Goal: Task Accomplishment & Management: Manage account settings

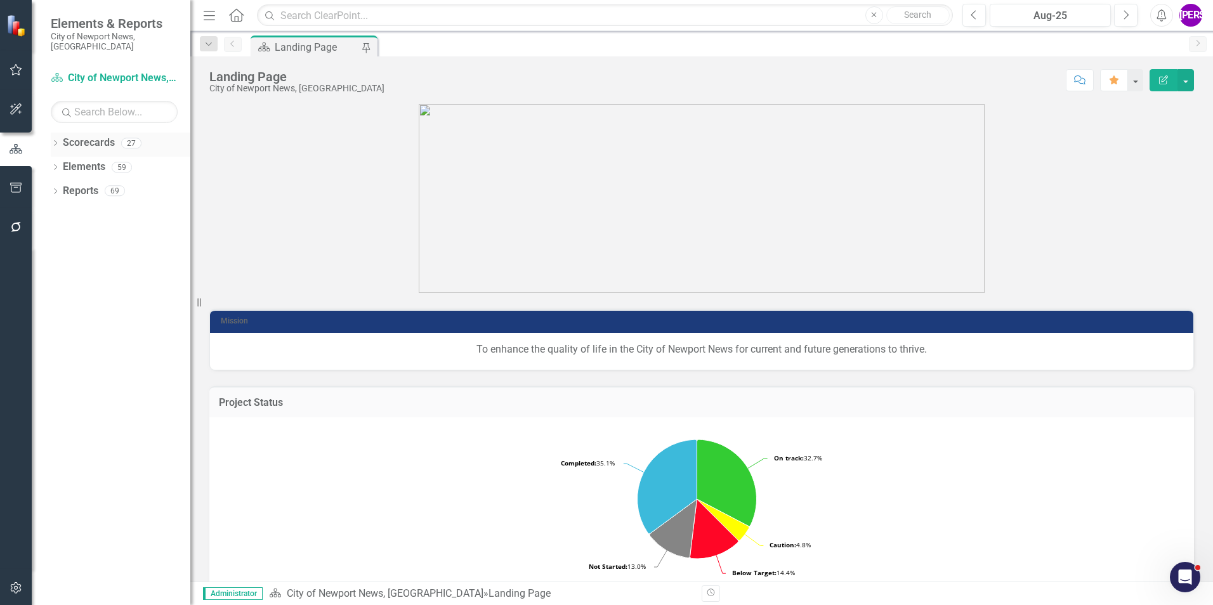
click at [55, 141] on icon "Dropdown" at bounding box center [55, 144] width 9 height 7
click at [67, 163] on icon "Dropdown" at bounding box center [62, 167] width 10 height 8
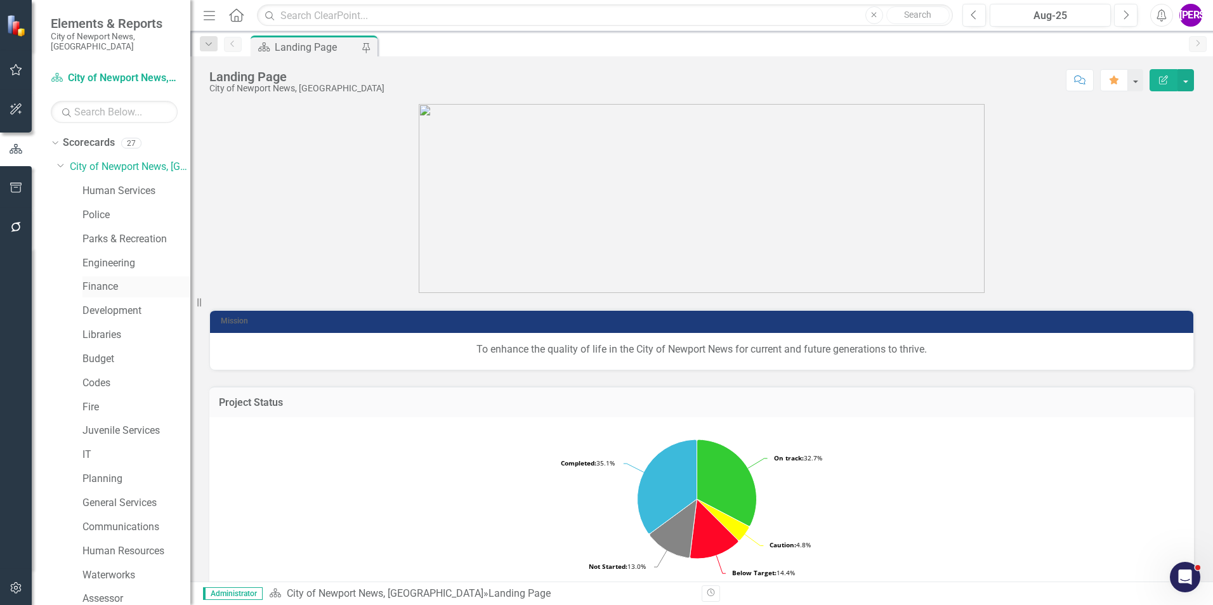
scroll to position [63, 0]
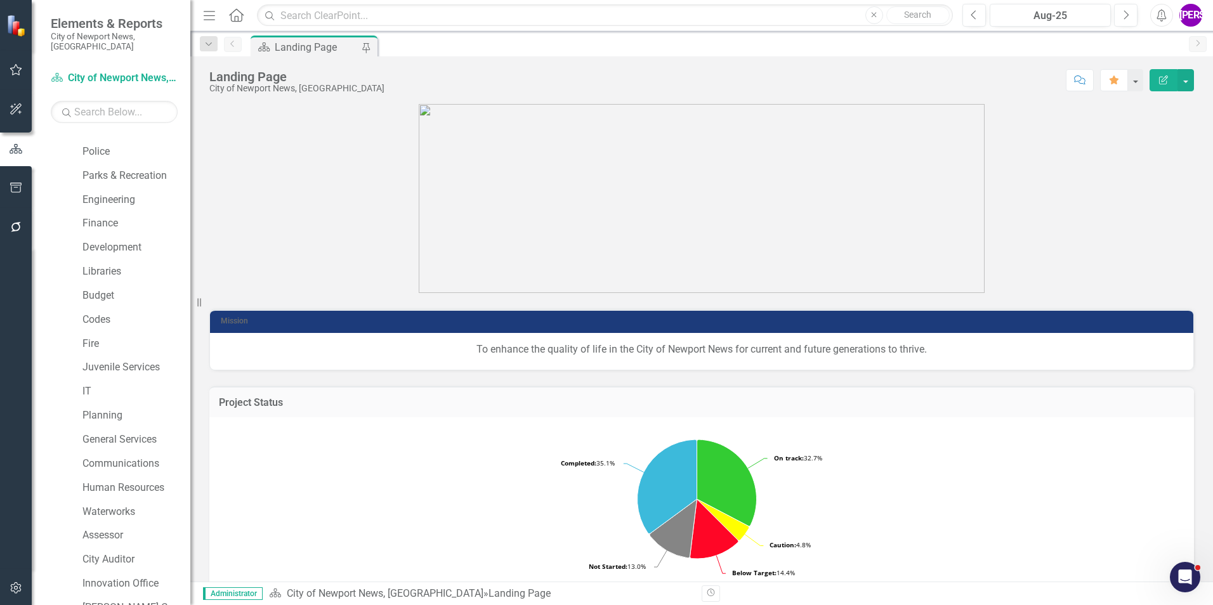
click at [110, 154] on div "Police" at bounding box center [130, 153] width 121 height 24
click at [107, 171] on link "Parks & Recreation" at bounding box center [136, 176] width 108 height 15
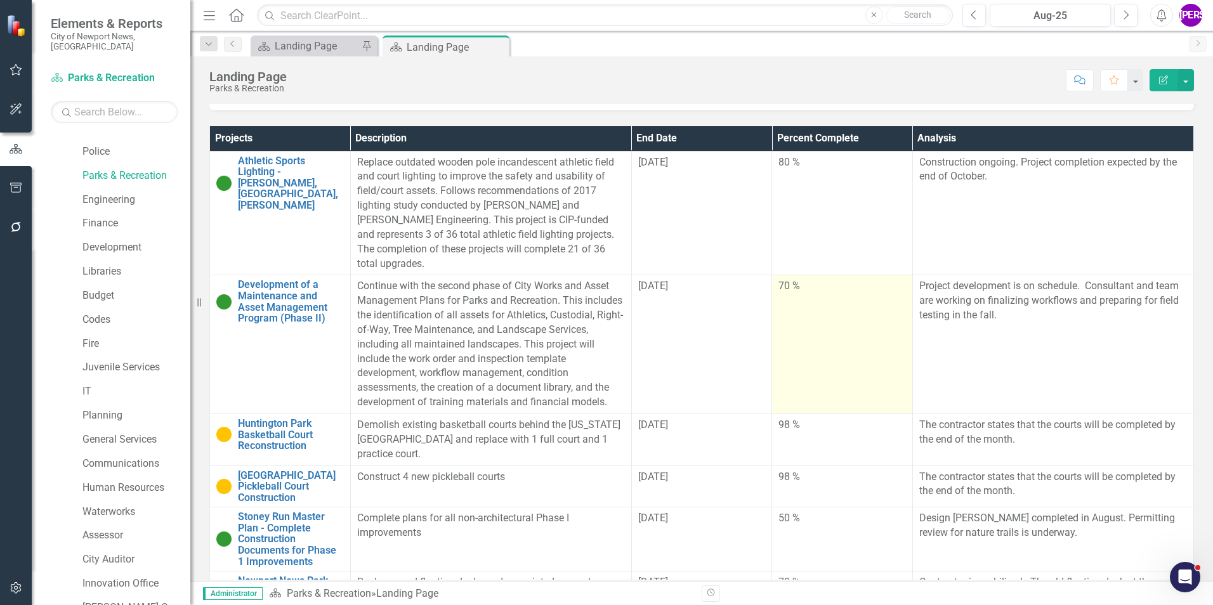
scroll to position [317, 0]
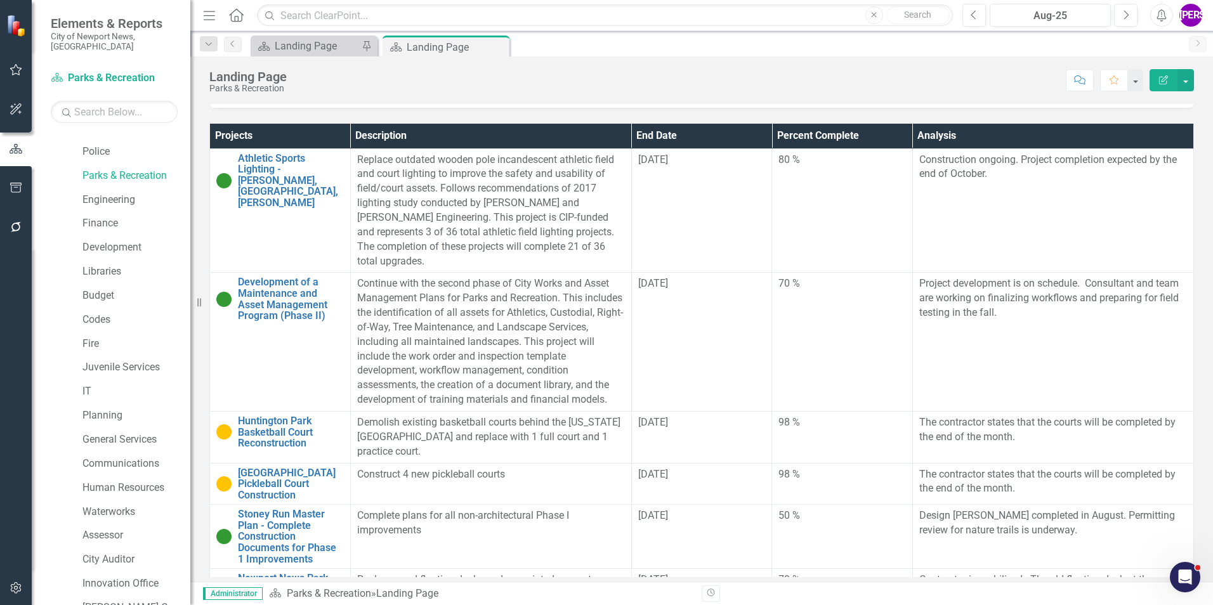
click at [787, 119] on div "Projects Description End Date Percent Complete Analysis Athletic Sports Lightin…" at bounding box center [702, 358] width 1004 height 501
drag, startPoint x: 787, startPoint y: 119, endPoint x: 877, endPoint y: 139, distance: 91.7
click at [877, 139] on th "Percent Complete" at bounding box center [842, 136] width 141 height 25
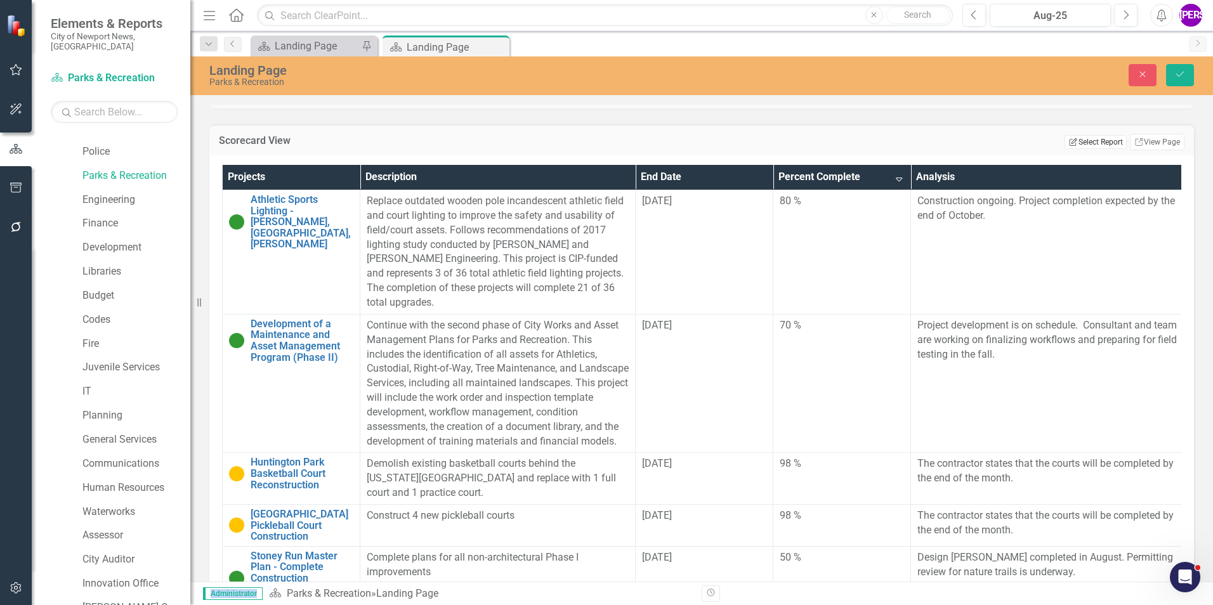
click at [1102, 147] on button "Edit Report Select Report" at bounding box center [1095, 142] width 62 height 14
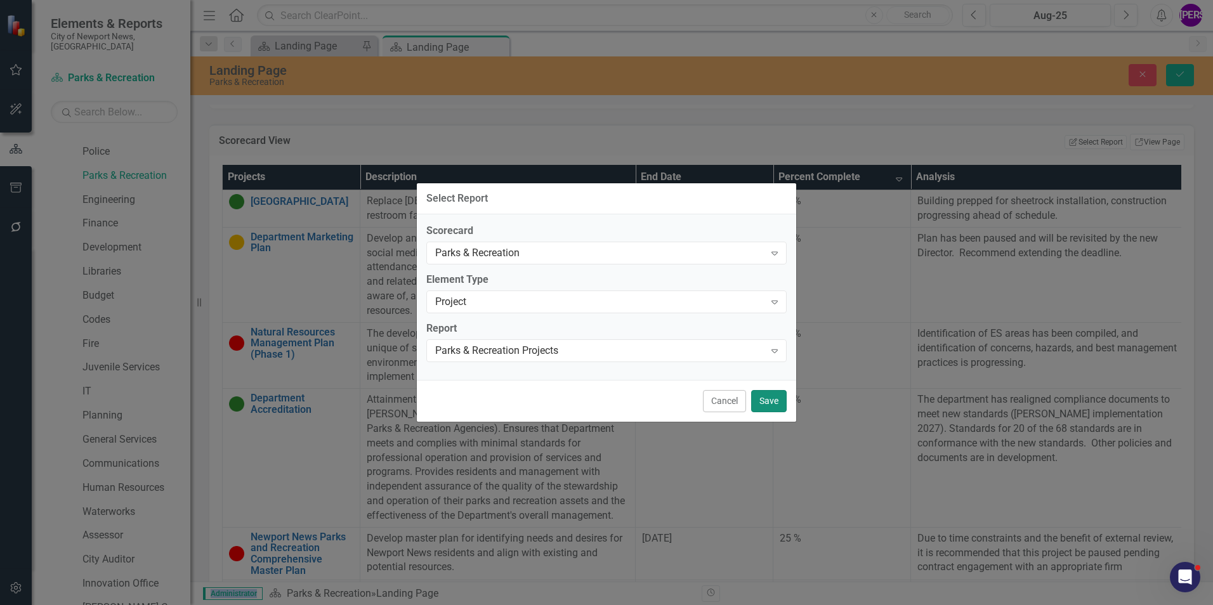
click at [768, 398] on button "Save" at bounding box center [769, 401] width 36 height 22
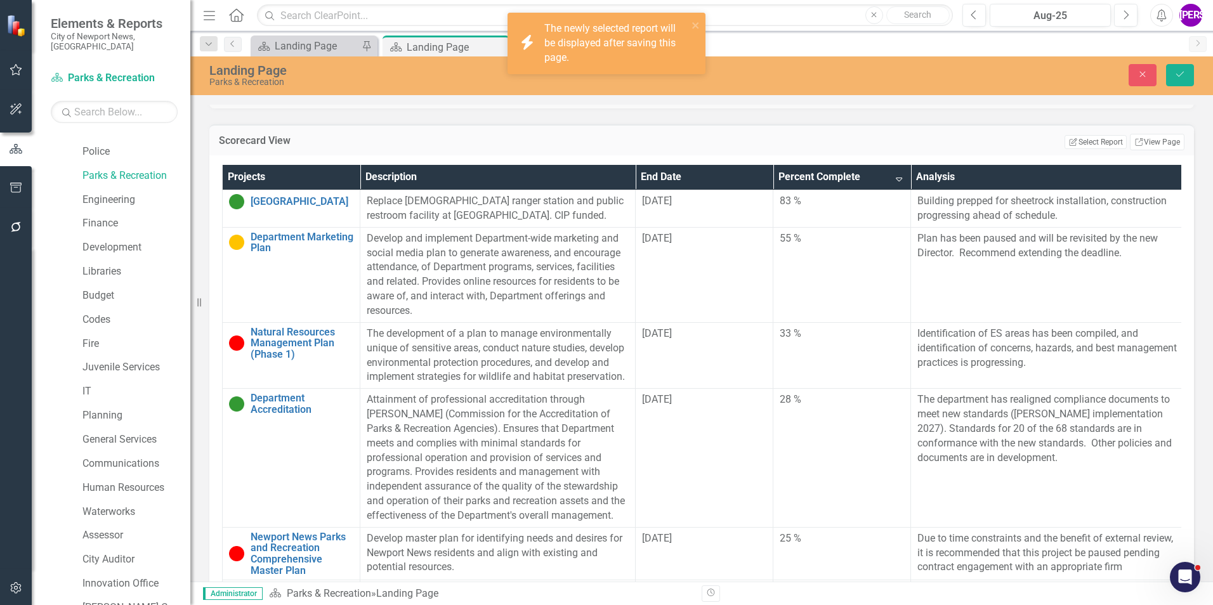
click at [691, 21] on div "icon.bolt The newly selected report will be displayed after saving this page." at bounding box center [602, 43] width 179 height 51
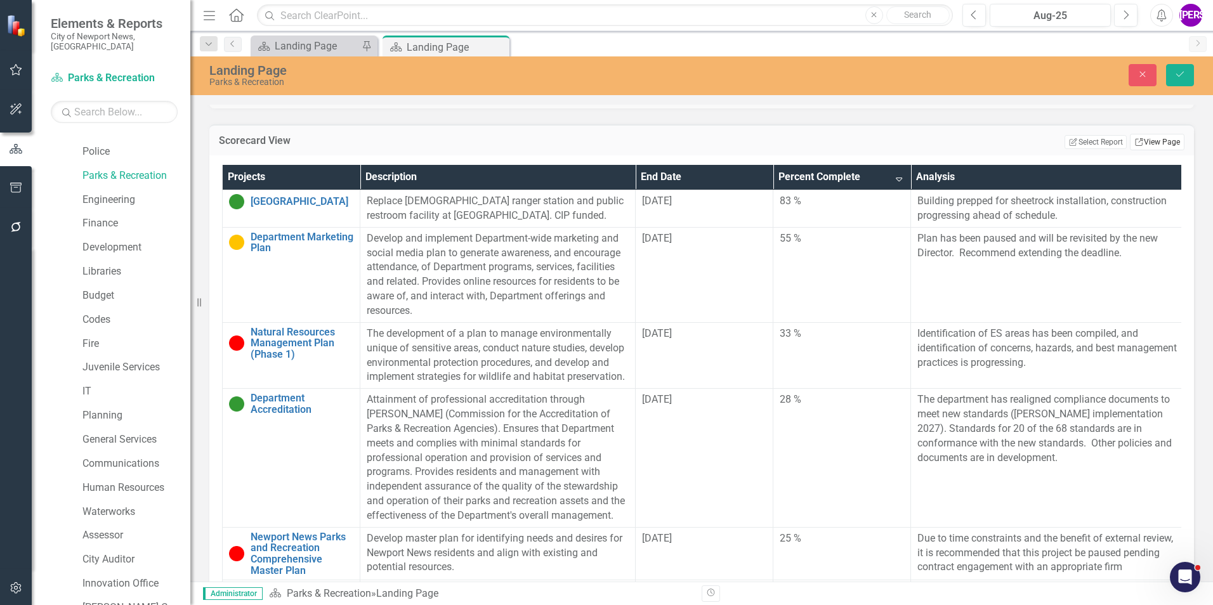
click at [1170, 143] on link "Link View Page" at bounding box center [1157, 142] width 55 height 16
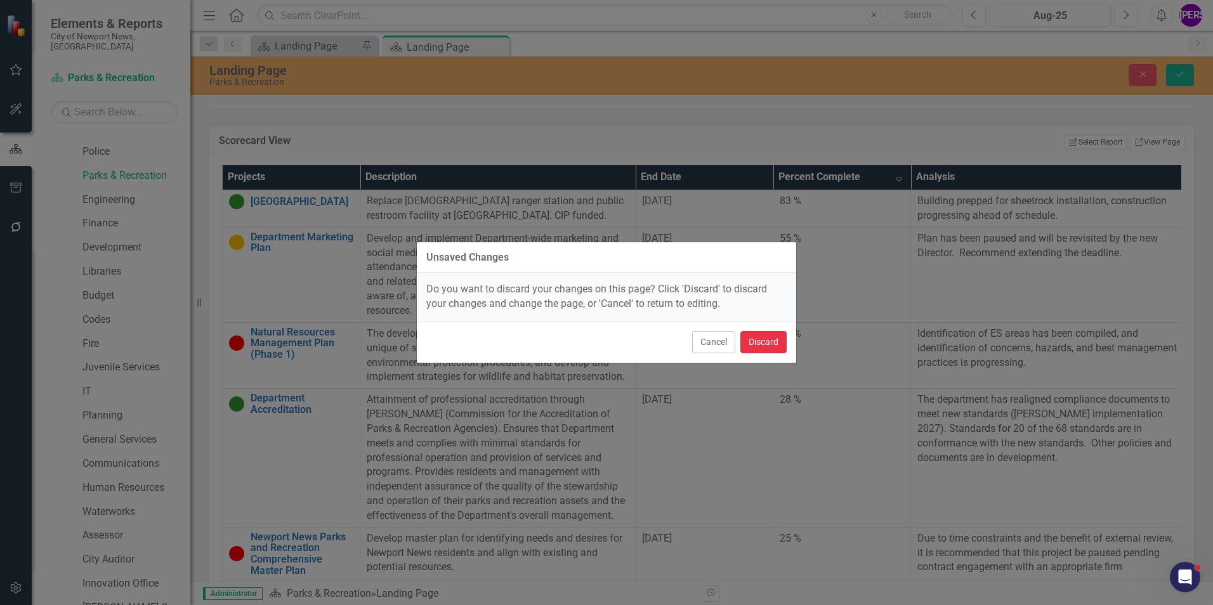
click at [773, 344] on button "Discard" at bounding box center [763, 342] width 46 height 22
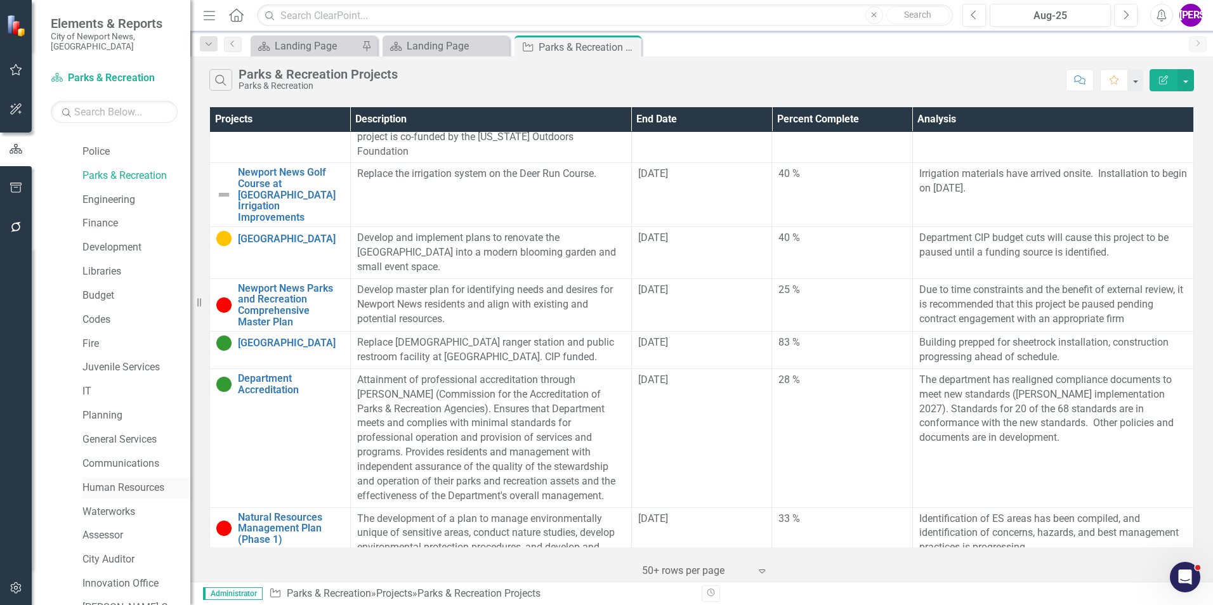
scroll to position [237, 0]
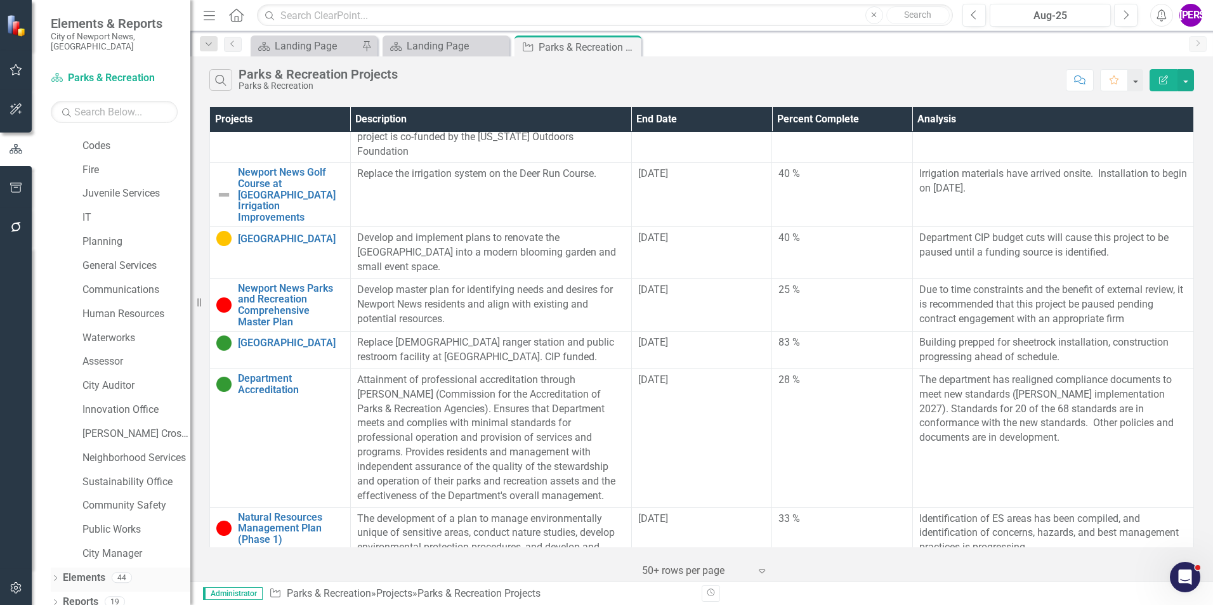
click at [95, 571] on link "Elements" at bounding box center [84, 578] width 43 height 15
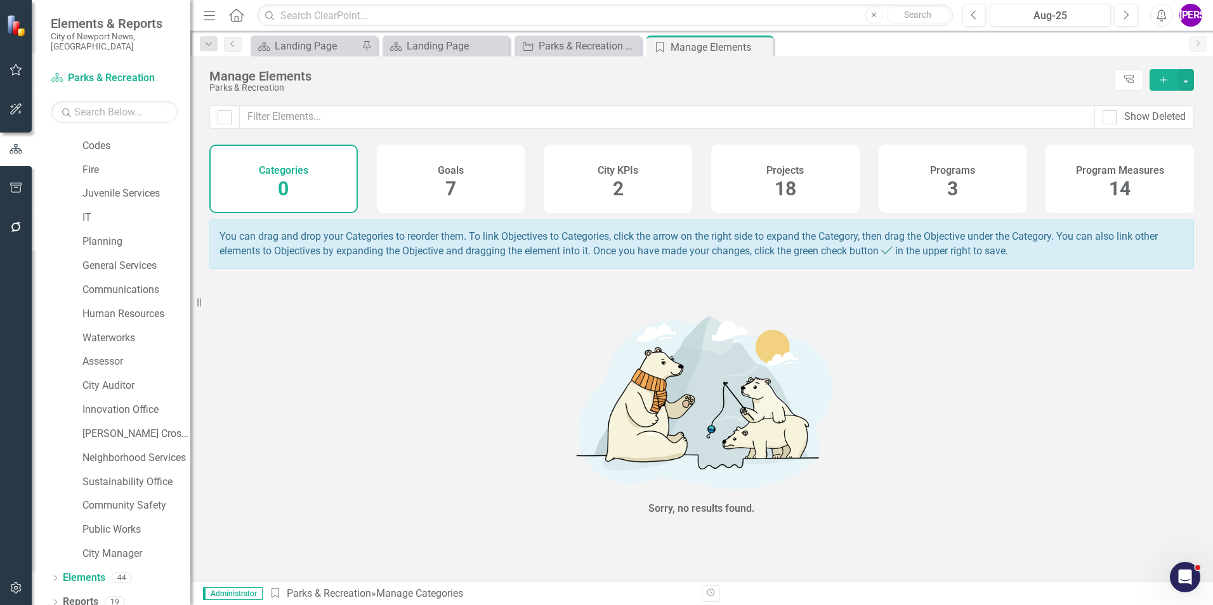
click at [827, 181] on div "Projects 18" at bounding box center [785, 179] width 148 height 69
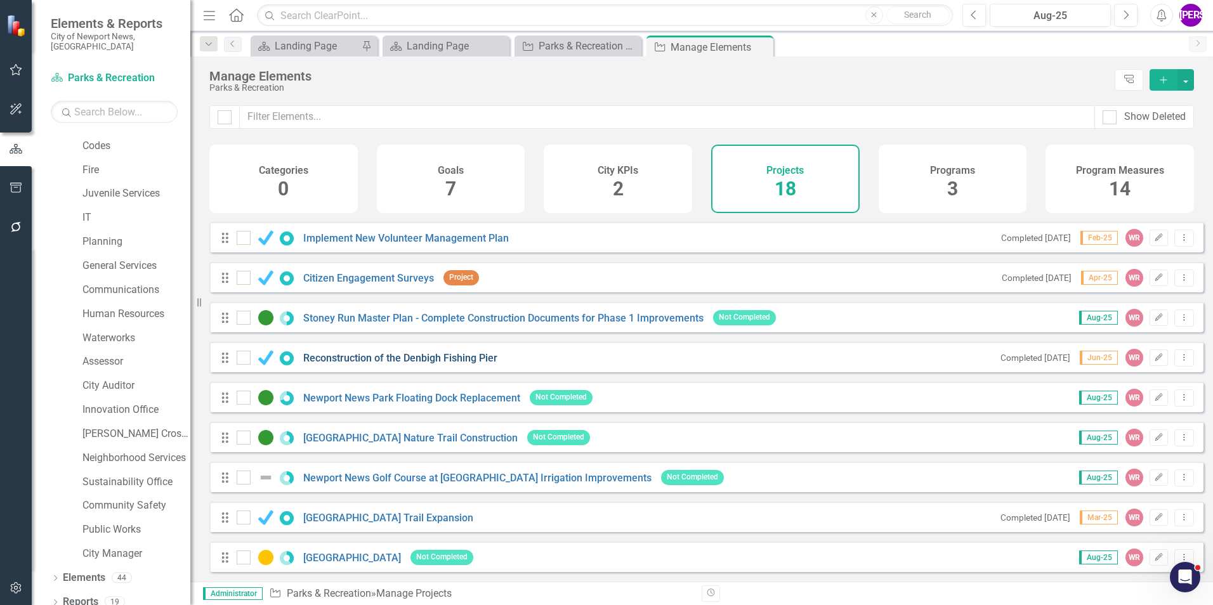
scroll to position [367, 0]
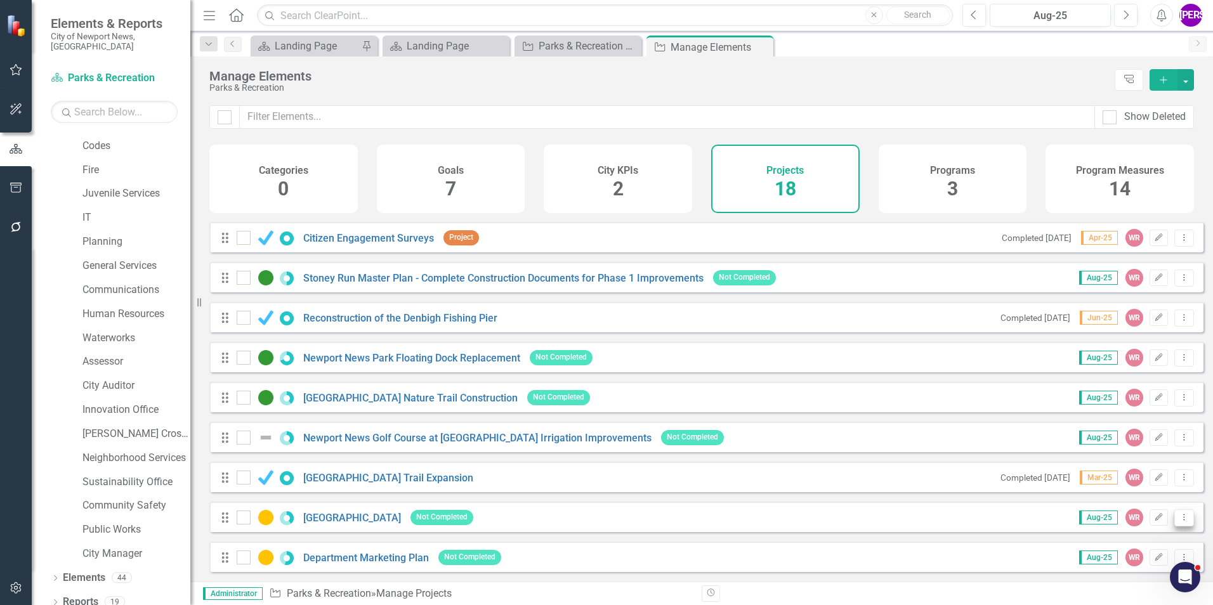
click at [1179, 521] on icon "Dropdown Menu" at bounding box center [1184, 517] width 11 height 8
click at [1151, 501] on link "Trash Delete Project" at bounding box center [1130, 496] width 107 height 23
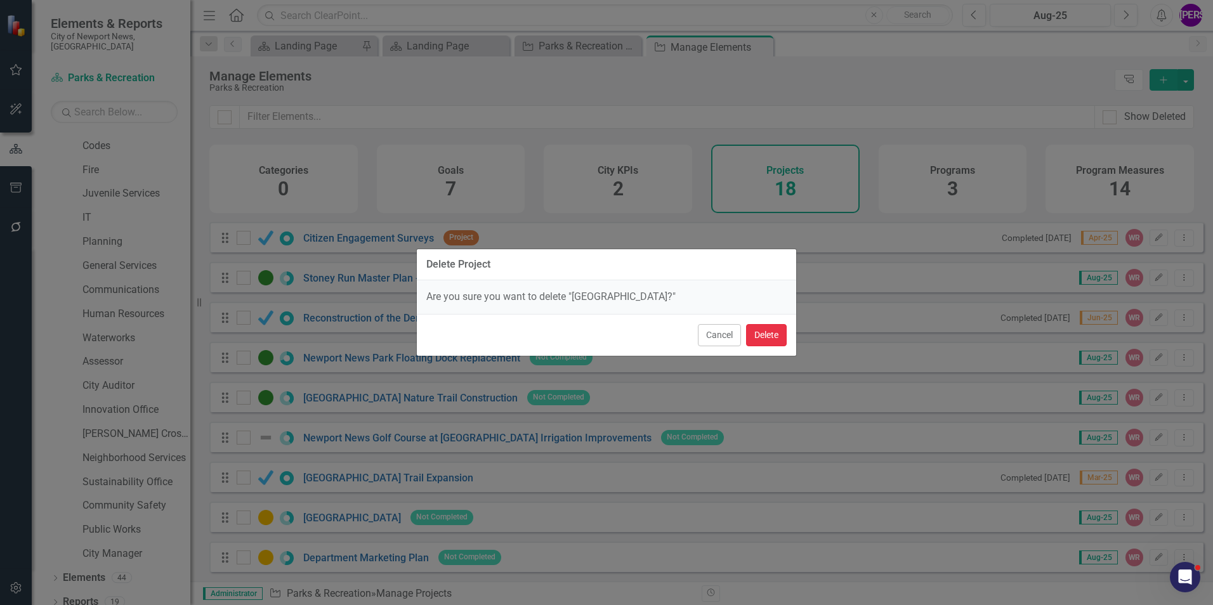
click at [764, 342] on button "Delete" at bounding box center [766, 335] width 41 height 22
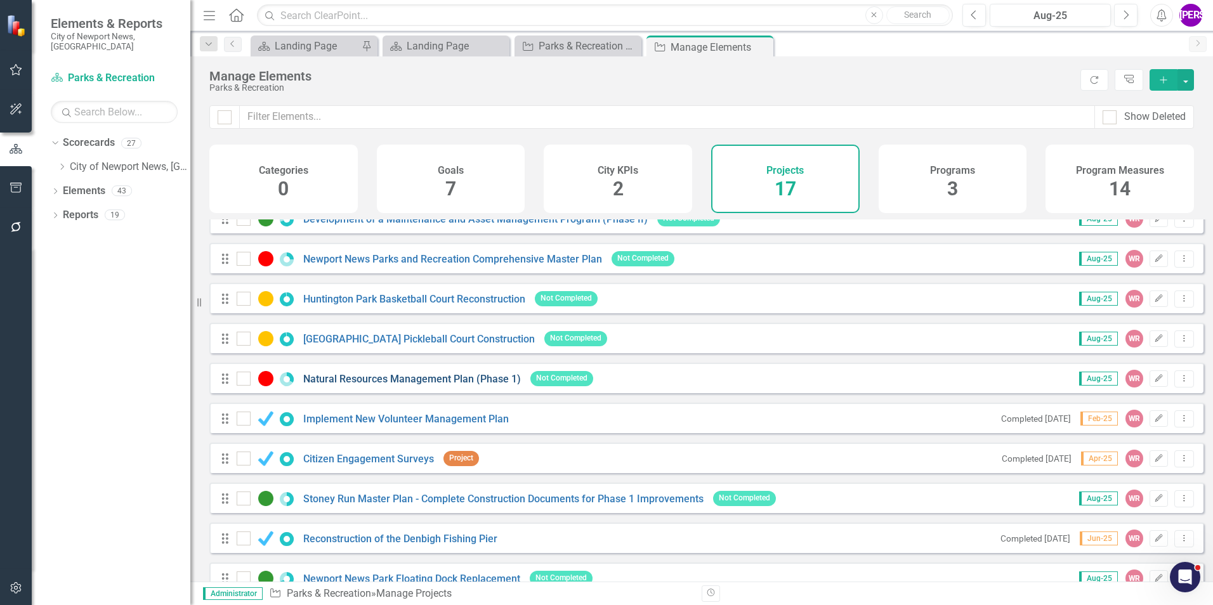
scroll to position [73, 0]
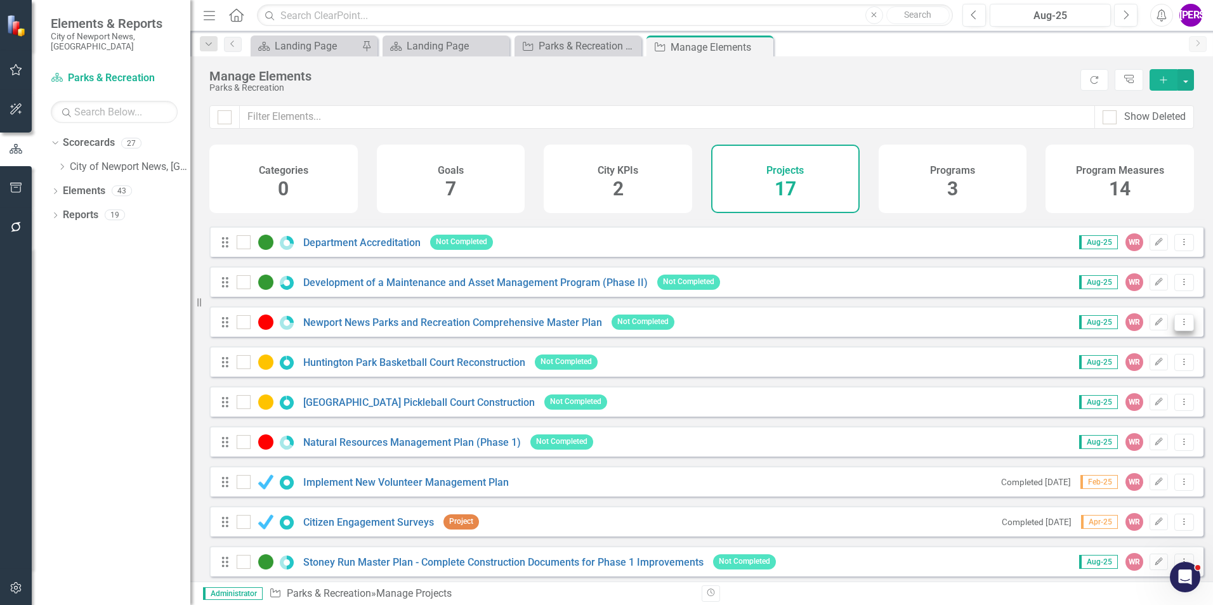
click at [1179, 326] on icon "Dropdown Menu" at bounding box center [1184, 322] width 11 height 8
click at [1148, 416] on link "Trash Delete Project" at bounding box center [1130, 423] width 107 height 23
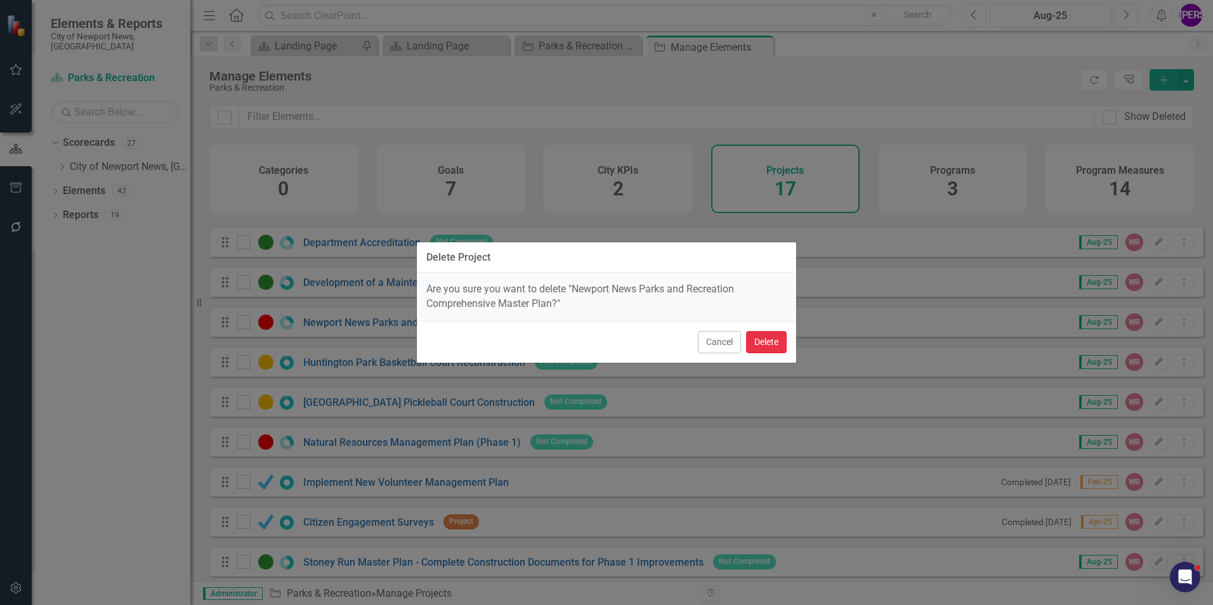
click at [761, 348] on button "Delete" at bounding box center [766, 342] width 41 height 22
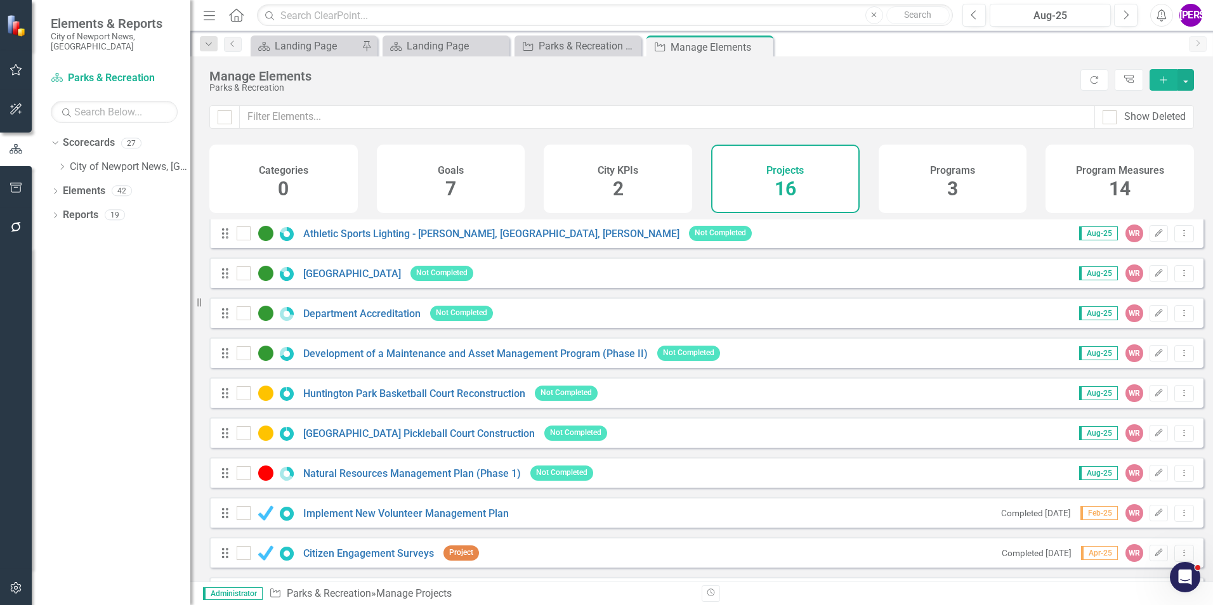
scroll to position [0, 0]
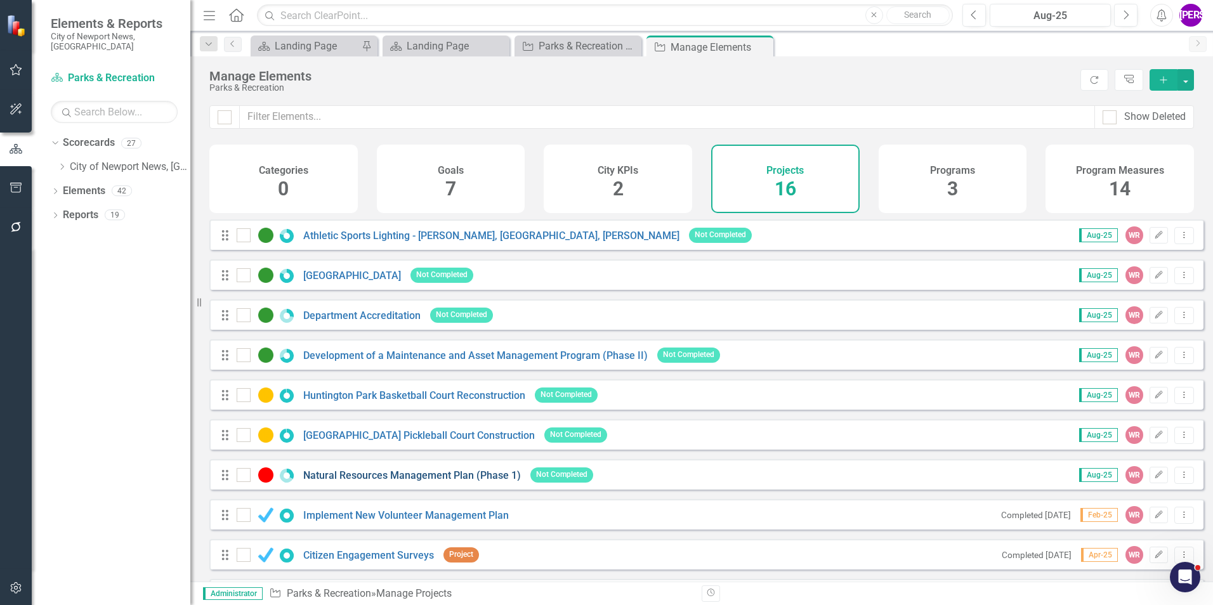
click at [447, 481] on link "Natural Resources Management Plan (Phase 1)" at bounding box center [412, 475] width 218 height 12
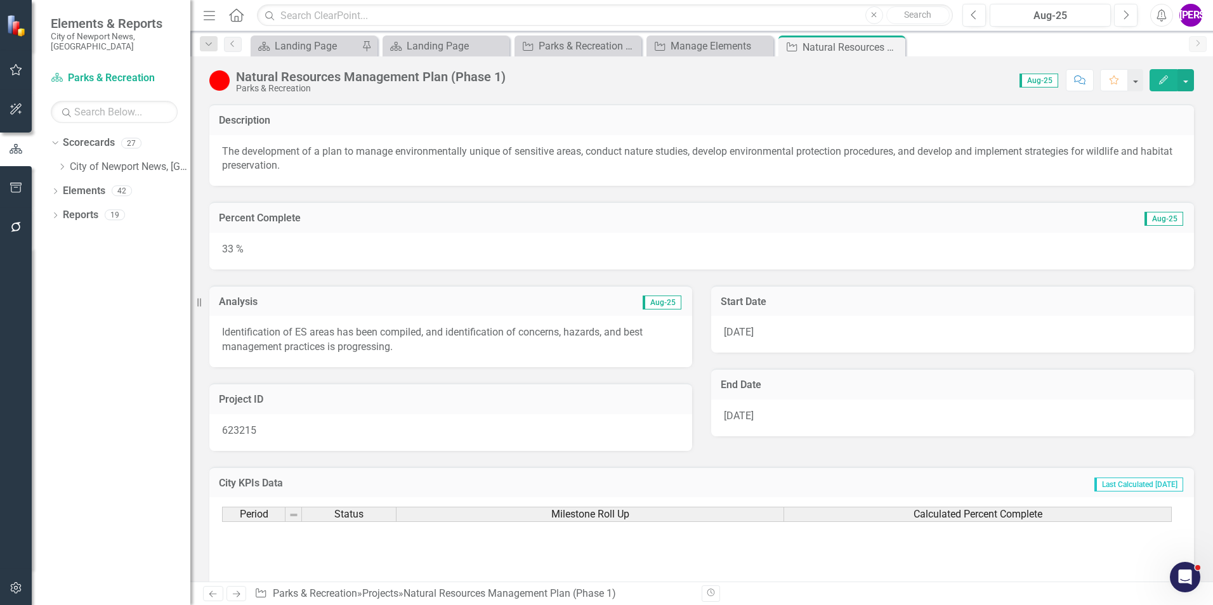
drag, startPoint x: 849, startPoint y: 386, endPoint x: 860, endPoint y: 388, distance: 11.7
click at [849, 386] on h3 "End Date" at bounding box center [953, 384] width 464 height 11
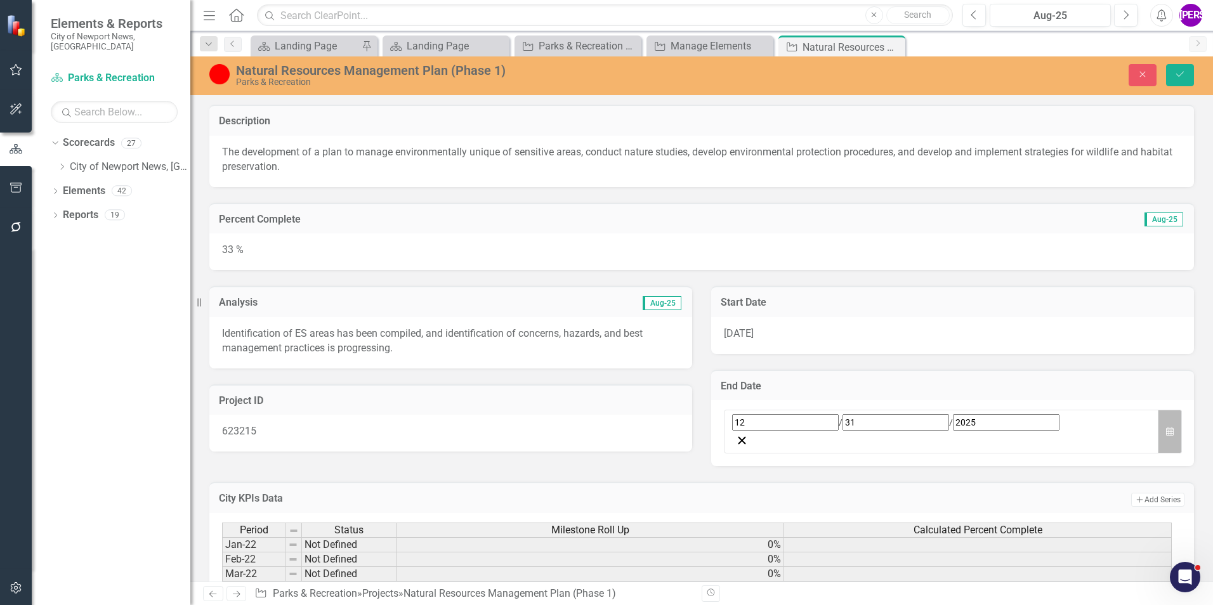
click at [1171, 421] on button "Calendar" at bounding box center [1170, 432] width 24 height 44
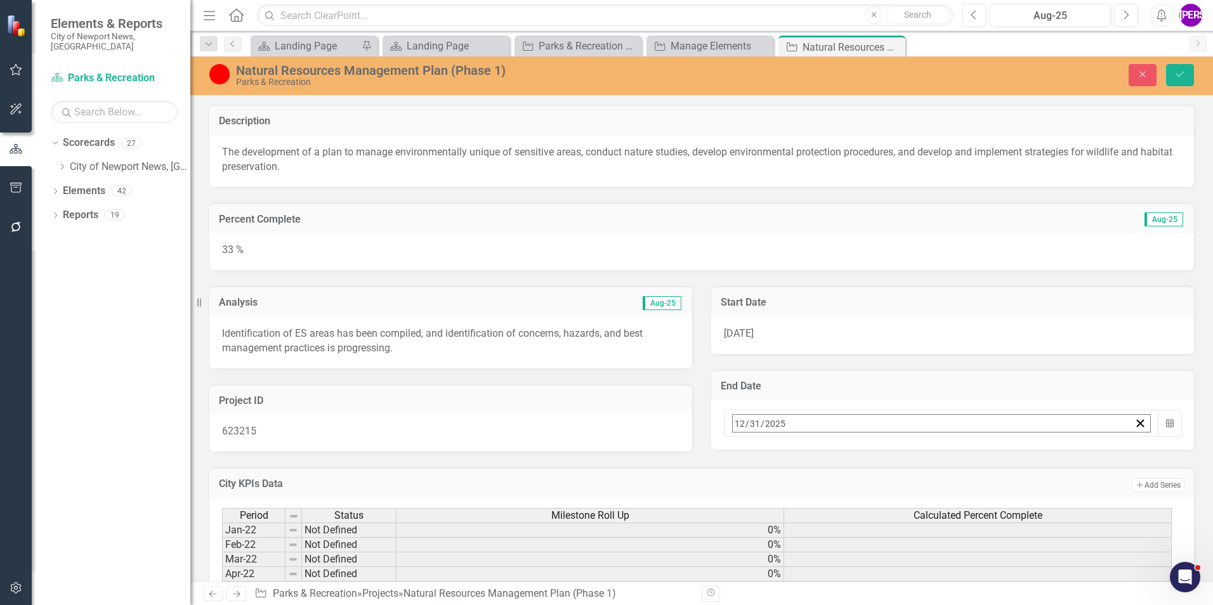
click at [918, 458] on button "›" at bounding box center [904, 451] width 28 height 28
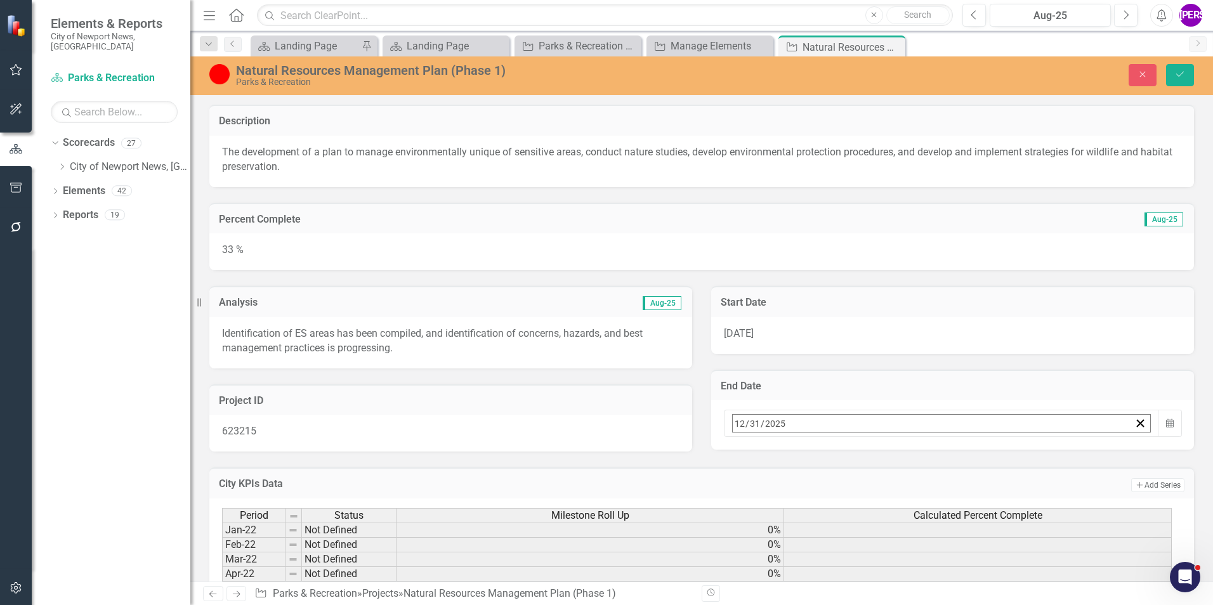
click at [918, 458] on button "›" at bounding box center [904, 451] width 28 height 28
click at [851, 499] on button "1" at bounding box center [836, 502] width 32 height 23
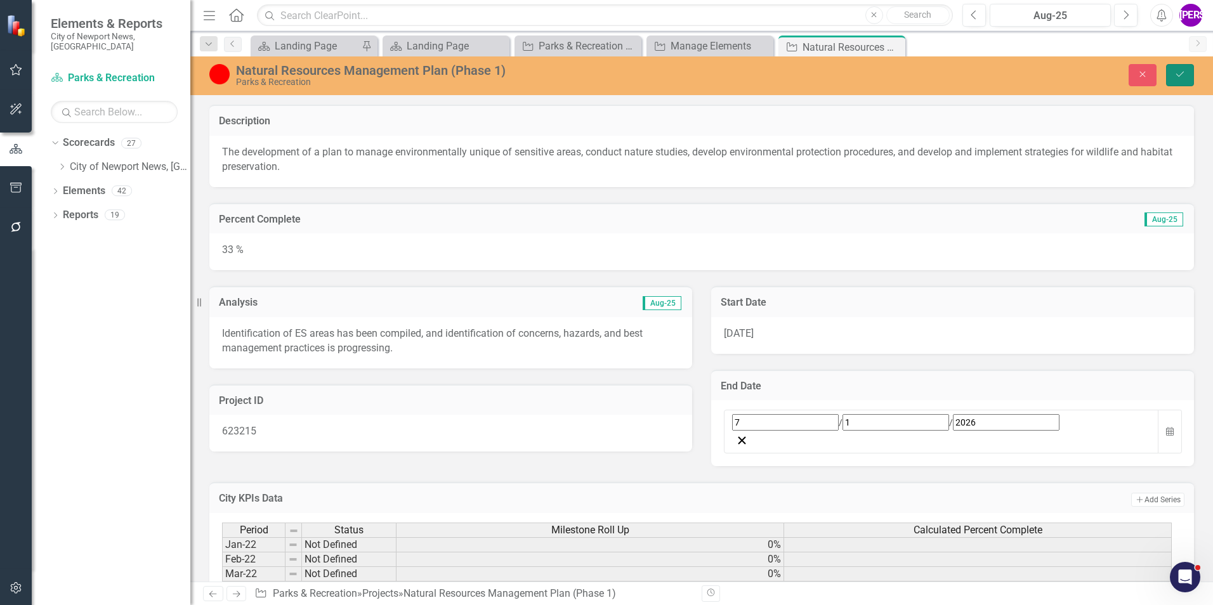
click at [1179, 81] on button "Save" at bounding box center [1180, 75] width 28 height 22
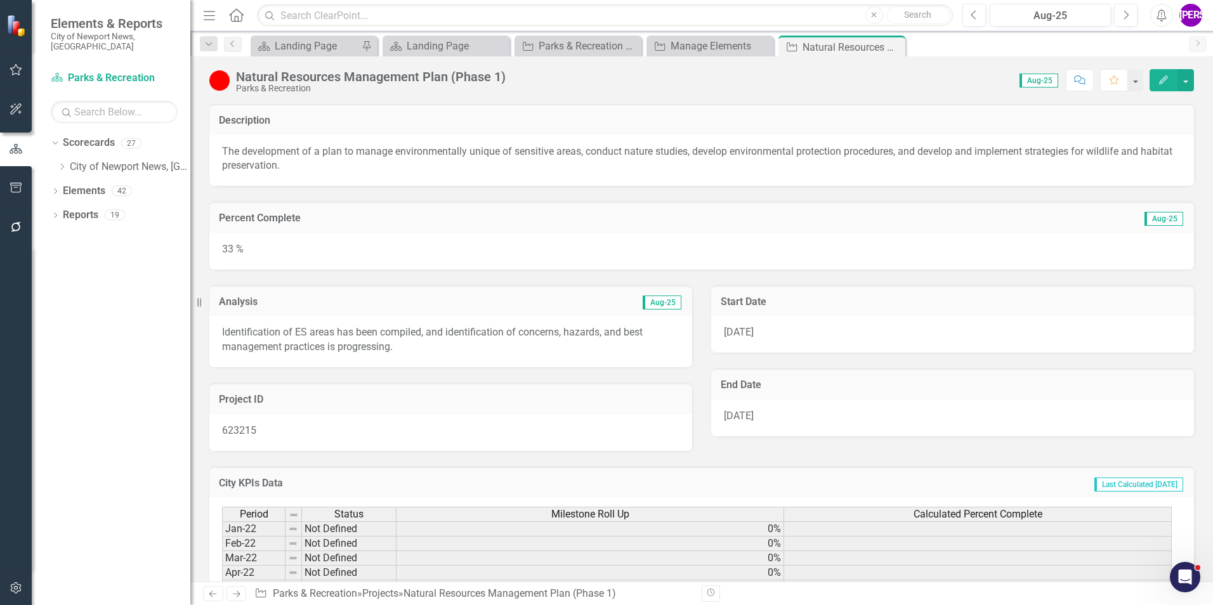
click at [1160, 83] on icon "button" at bounding box center [1163, 79] width 9 height 9
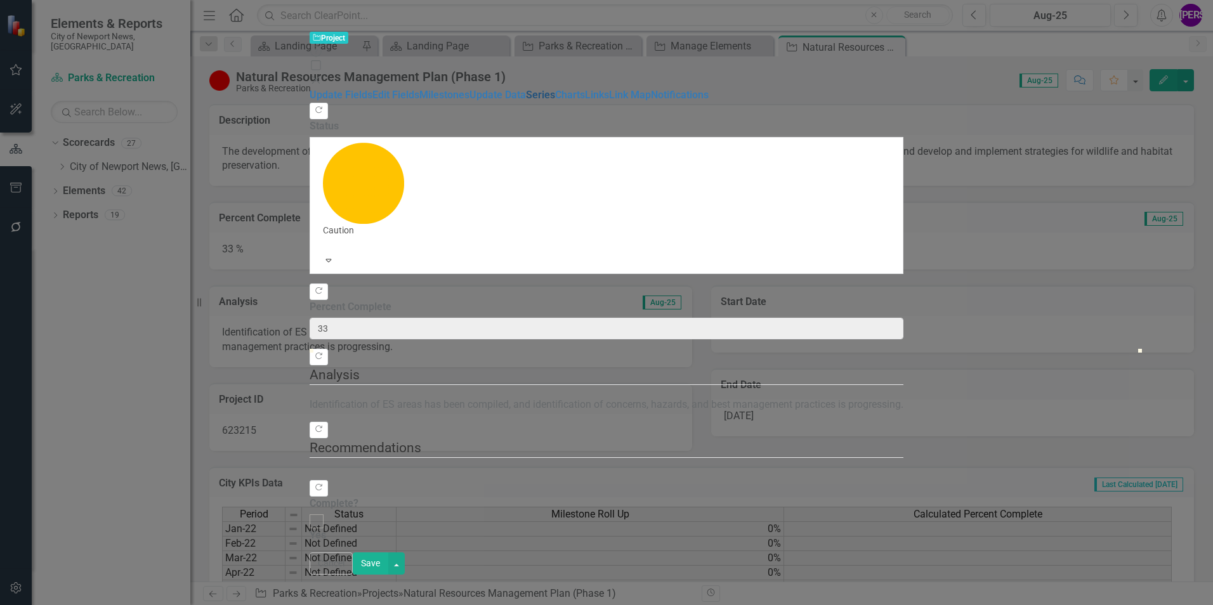
click at [526, 101] on link "Series" at bounding box center [540, 95] width 29 height 12
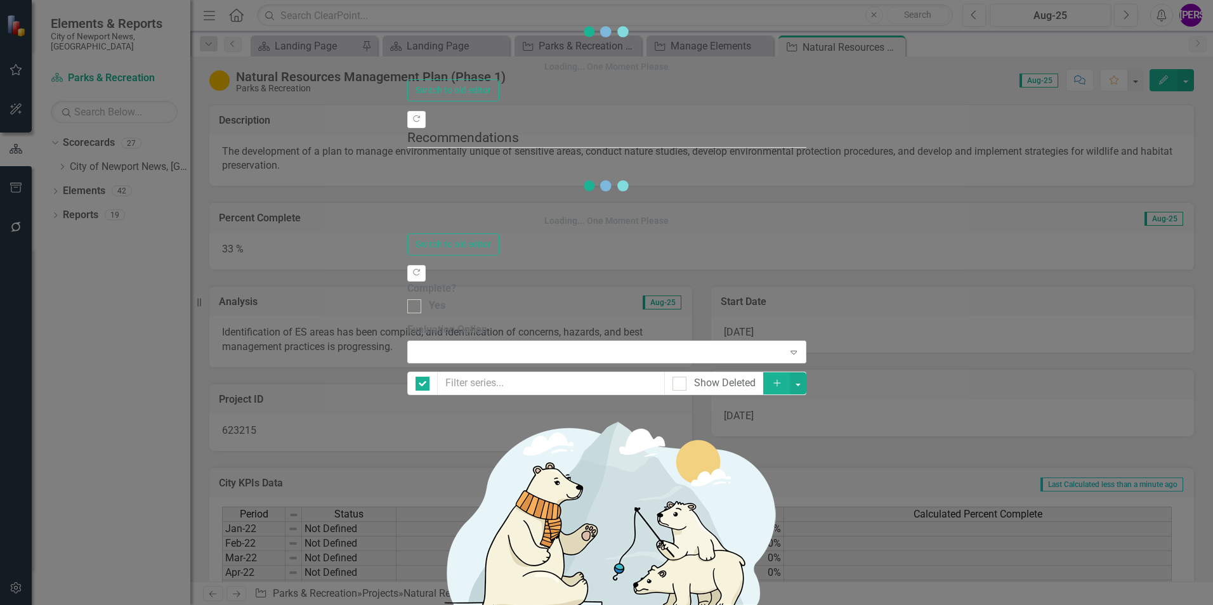
checkbox input "false"
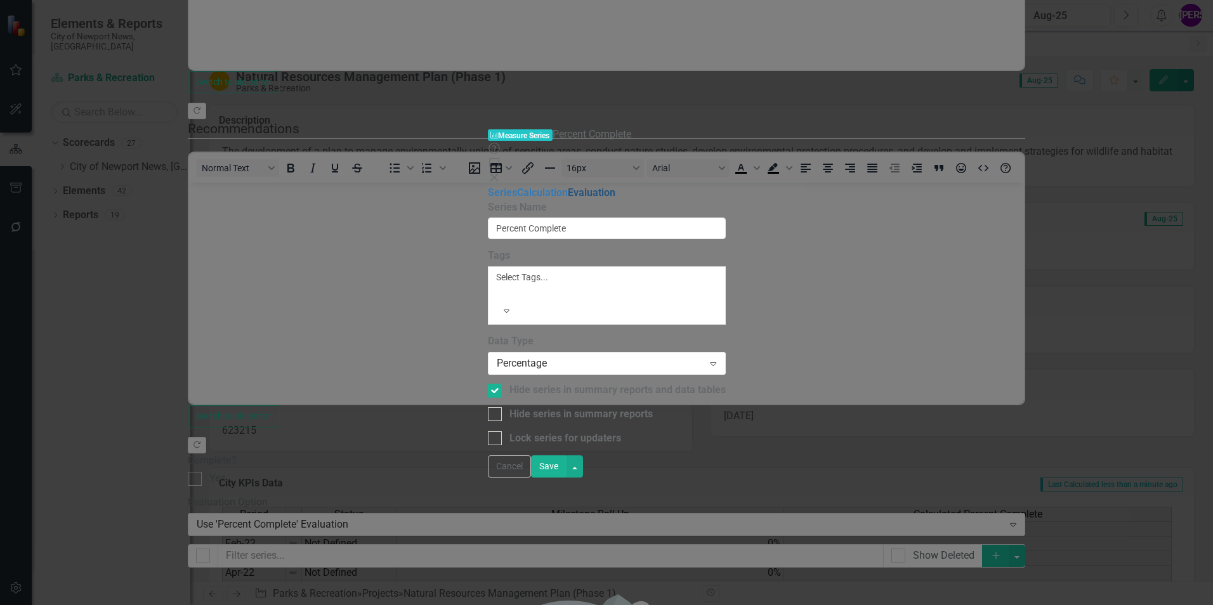
click at [568, 187] on link "Evaluation" at bounding box center [592, 193] width 48 height 12
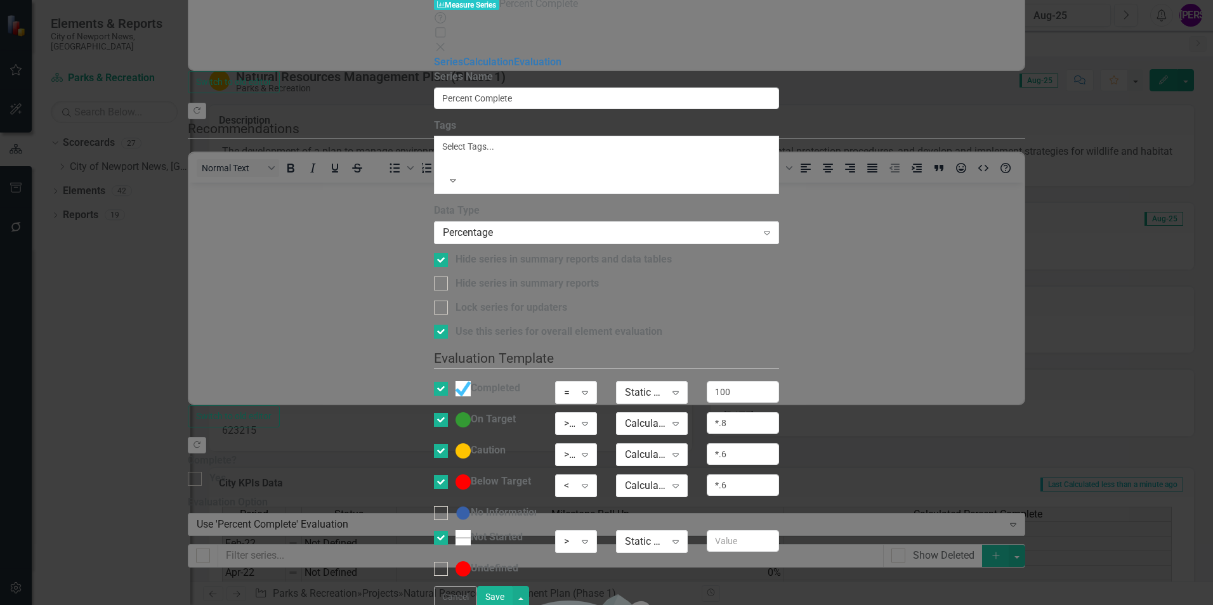
click at [513, 599] on button "Save" at bounding box center [495, 597] width 36 height 22
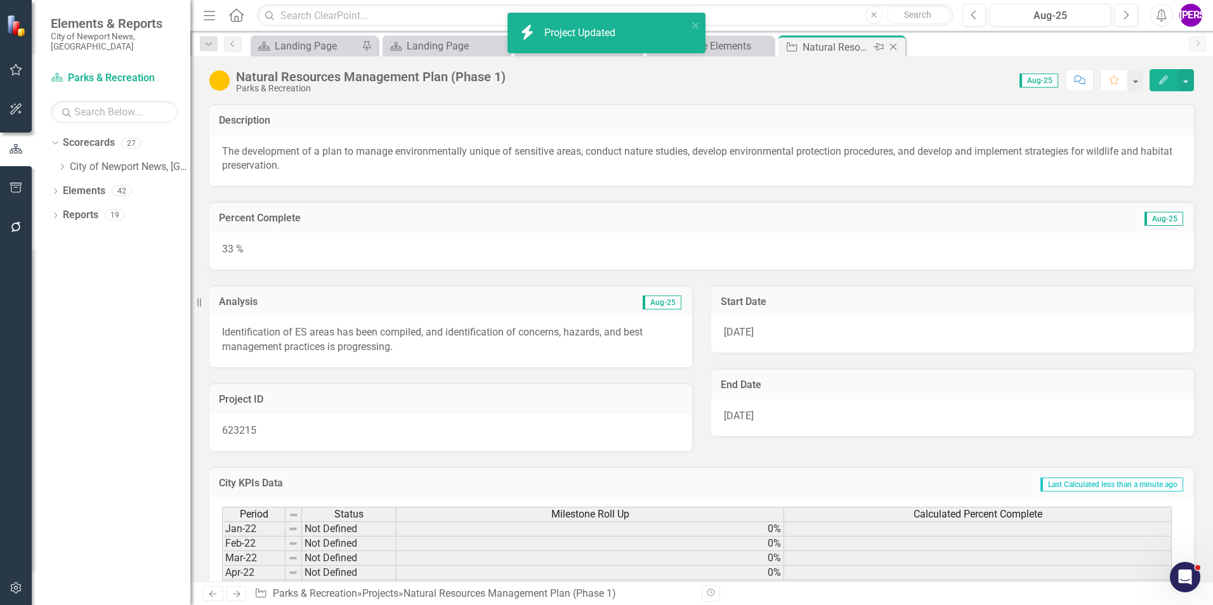
click at [895, 46] on icon "Close" at bounding box center [893, 47] width 13 height 10
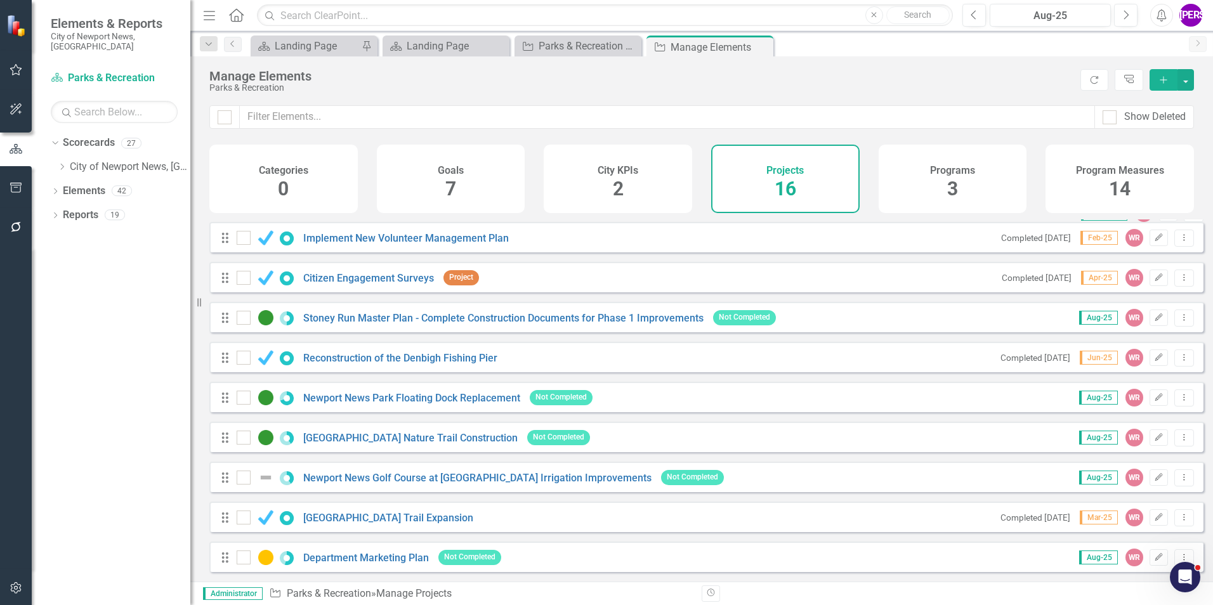
scroll to position [287, 0]
click at [1149, 559] on button "Edit" at bounding box center [1158, 557] width 18 height 16
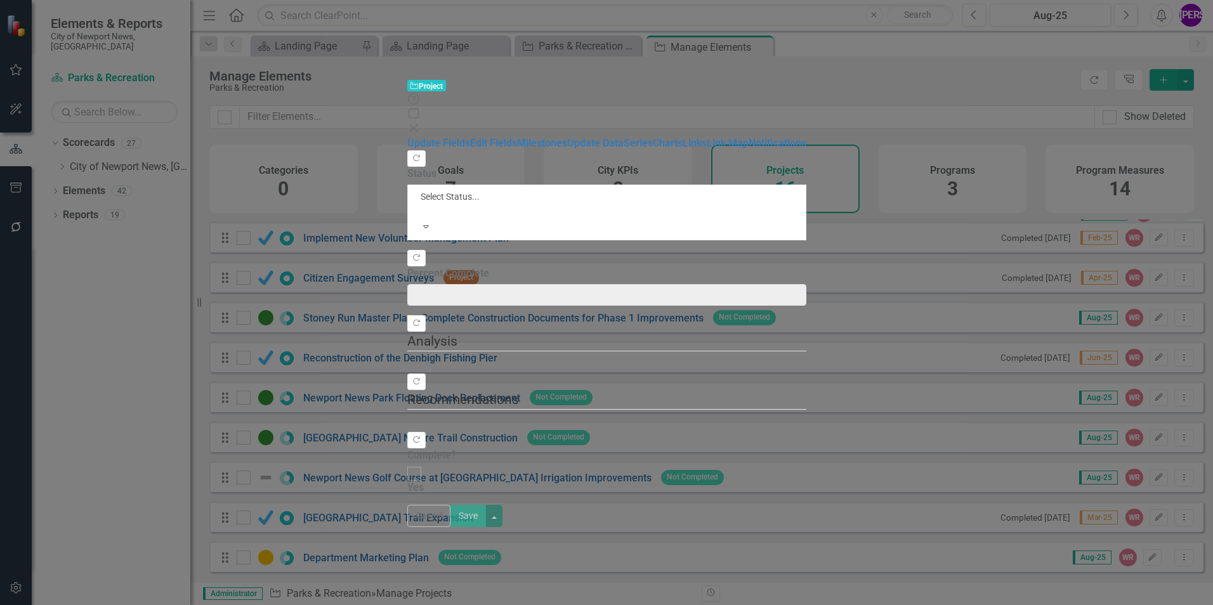
type input "55"
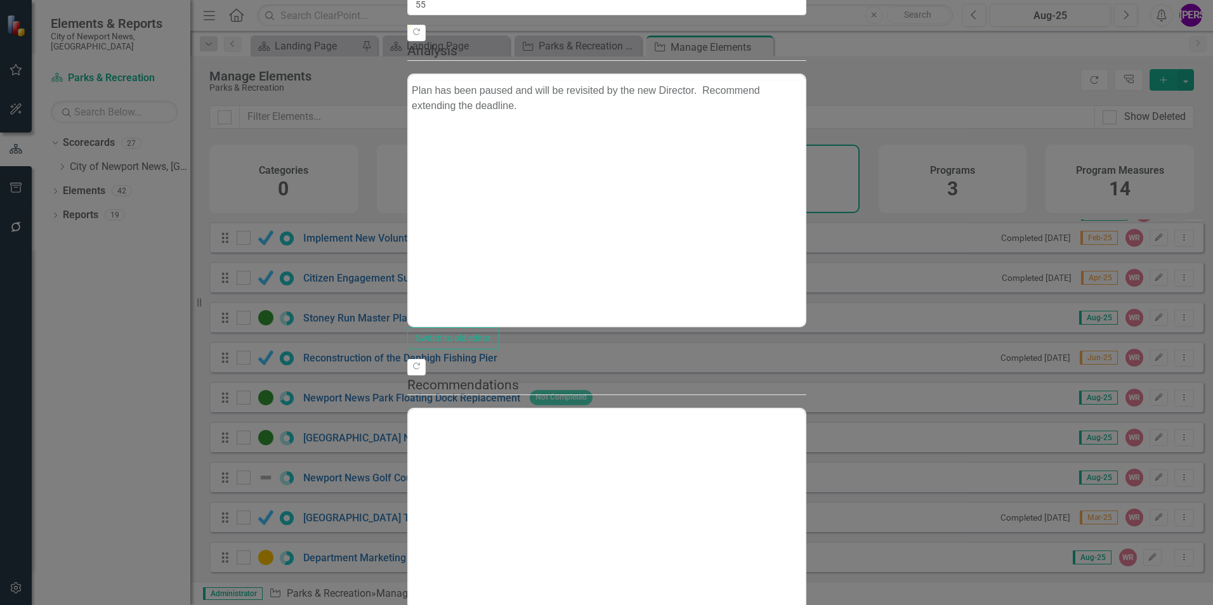
scroll to position [0, 0]
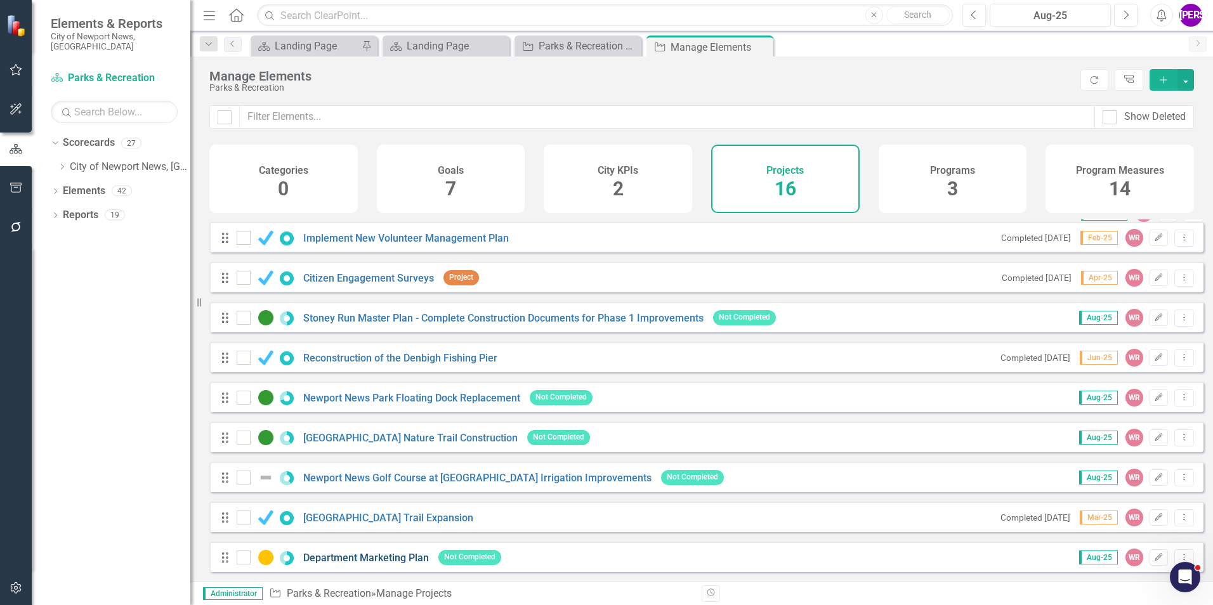
click at [404, 560] on link "Department Marketing Plan" at bounding box center [366, 558] width 126 height 12
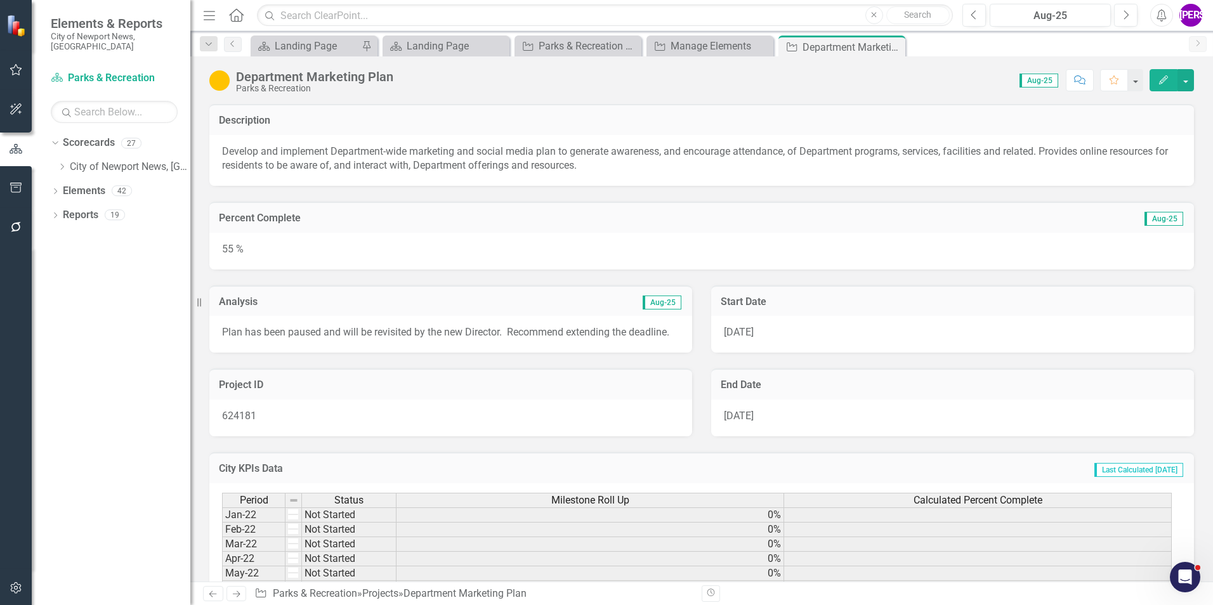
click at [856, 393] on td "End Date" at bounding box center [953, 386] width 464 height 16
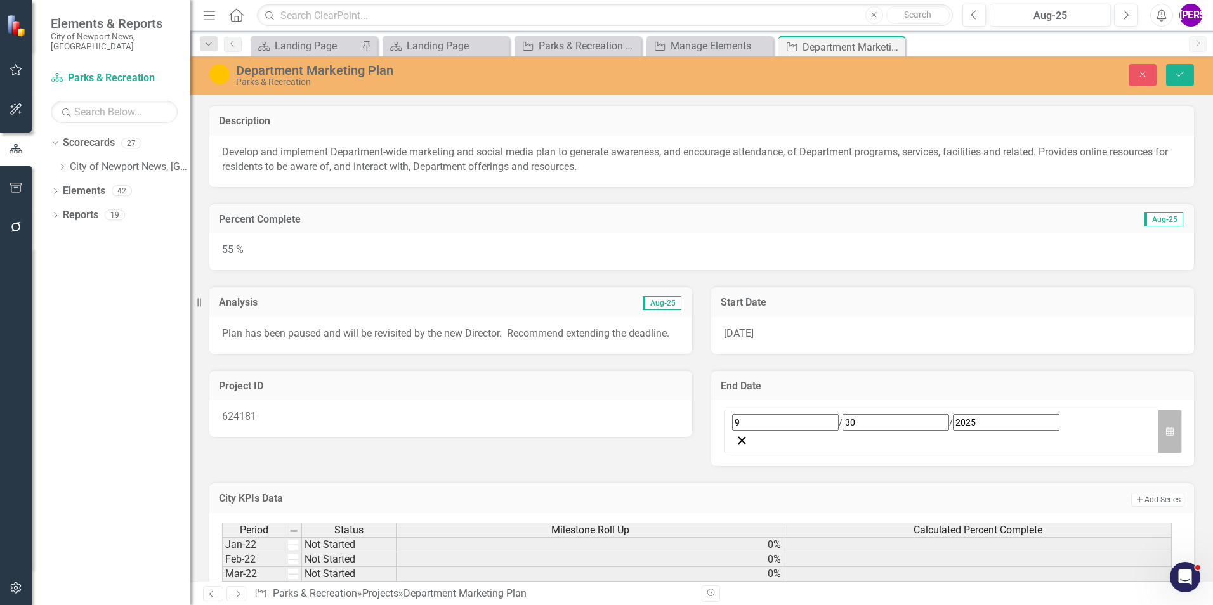
click at [1167, 417] on button "Calendar" at bounding box center [1170, 432] width 24 height 44
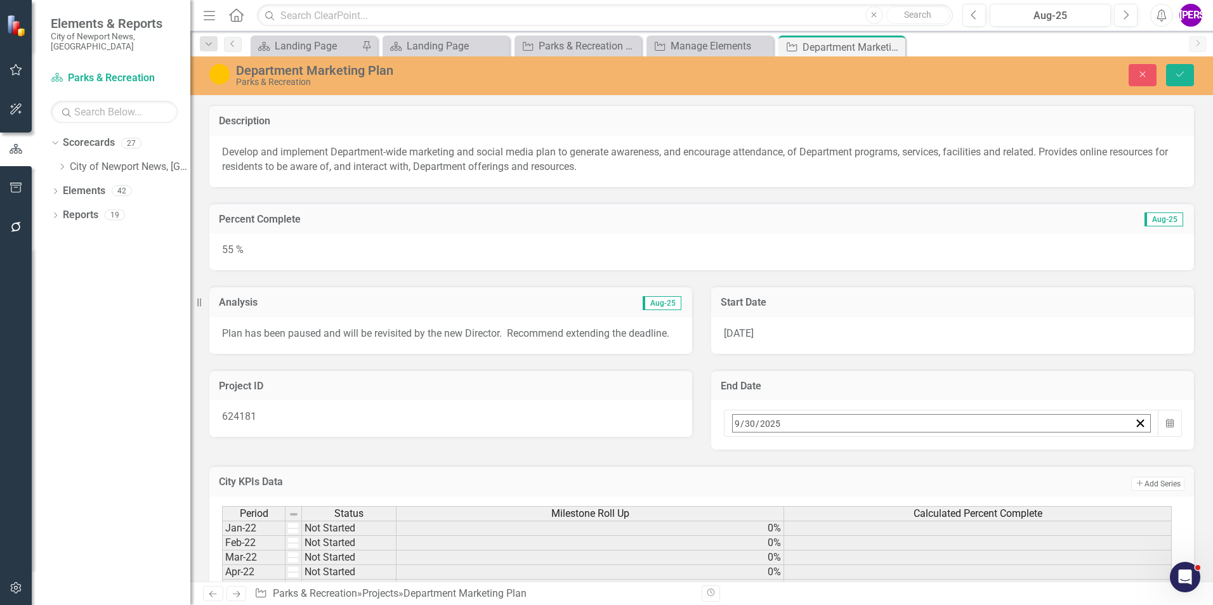
click at [918, 454] on button "›" at bounding box center [904, 451] width 28 height 28
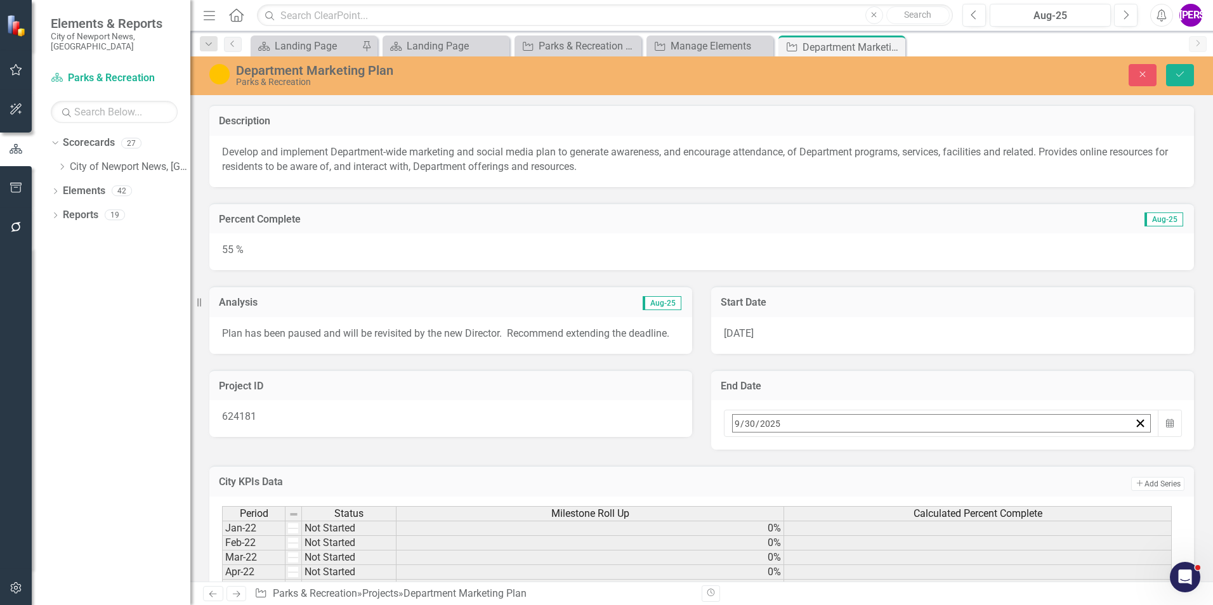
click at [918, 454] on button "›" at bounding box center [904, 451] width 28 height 28
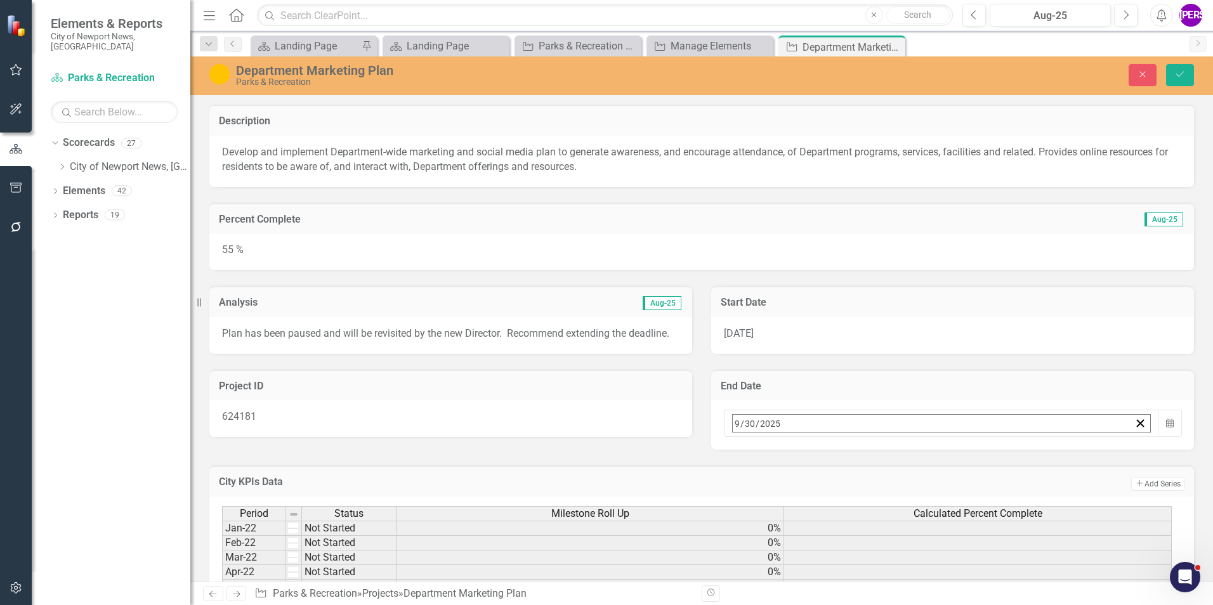
click at [918, 454] on button "›" at bounding box center [904, 451] width 28 height 28
click at [693, 438] on div "Project ID 624181" at bounding box center [451, 396] width 502 height 84
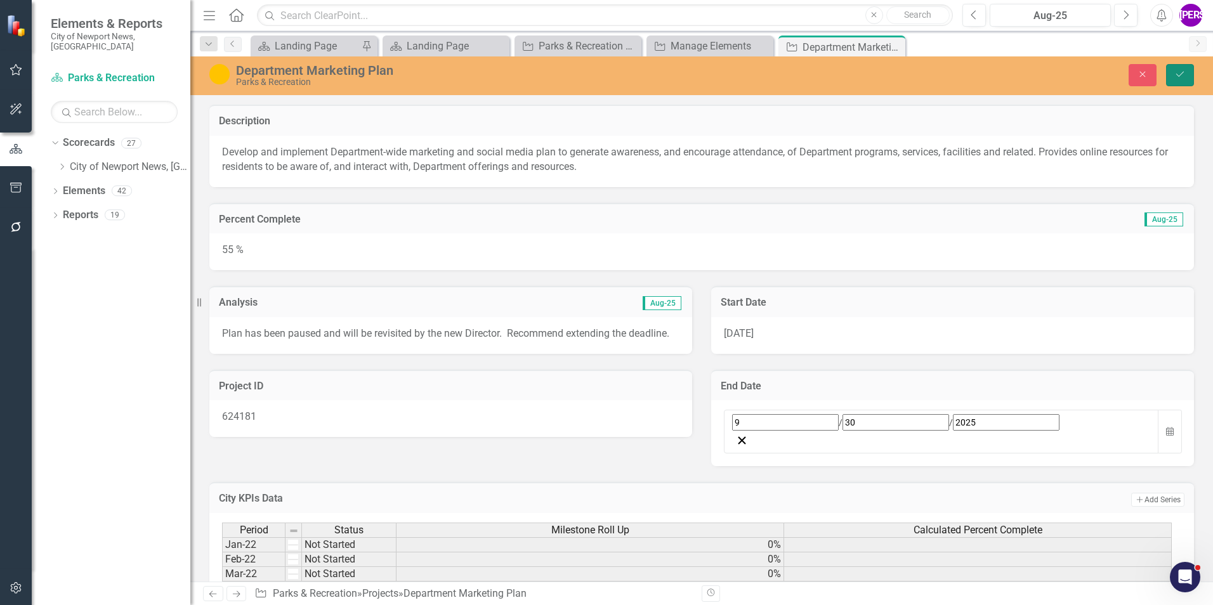
click at [1191, 70] on button "Save" at bounding box center [1180, 75] width 28 height 22
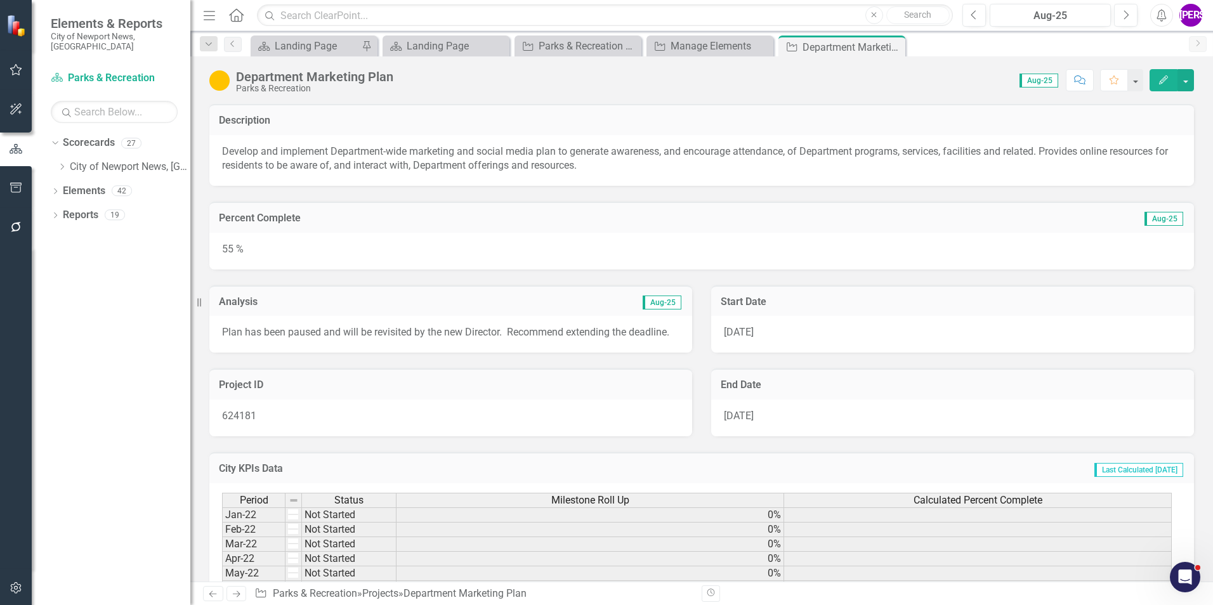
click at [1161, 84] on icon "button" at bounding box center [1163, 79] width 9 height 9
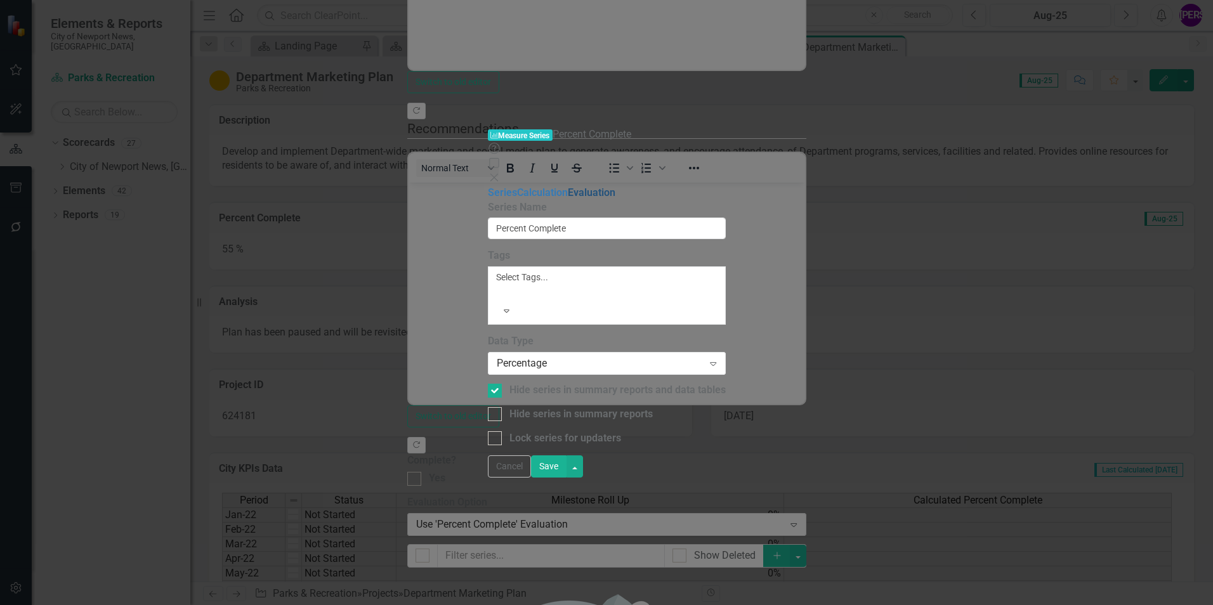
click at [568, 187] on link "Evaluation" at bounding box center [592, 193] width 48 height 12
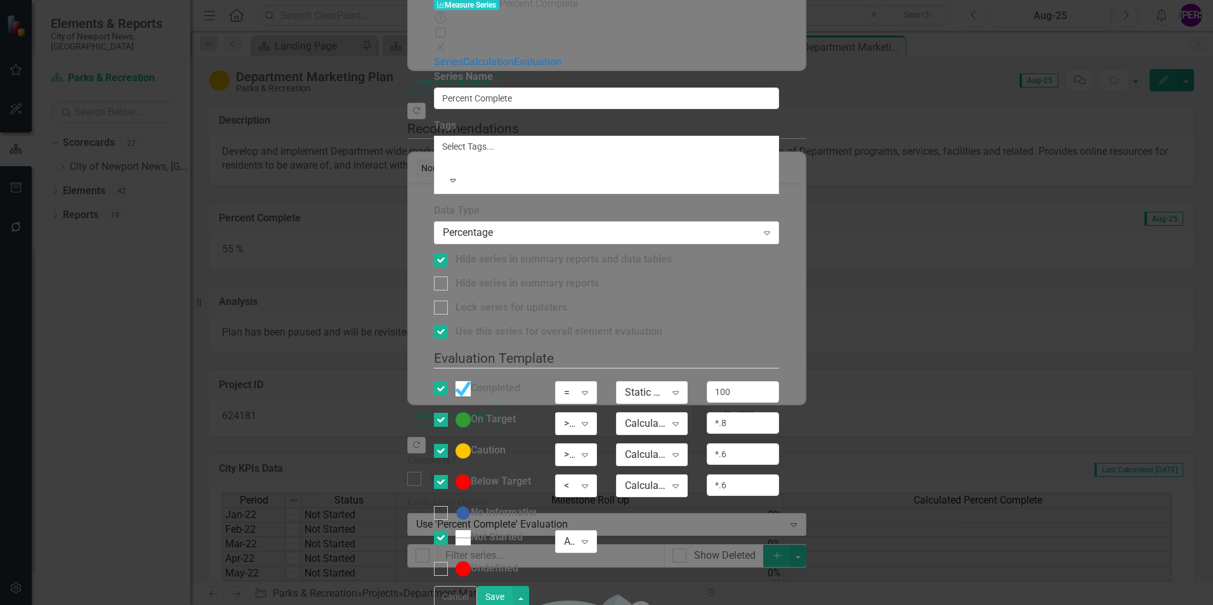
click at [513, 587] on button "Save" at bounding box center [495, 597] width 36 height 22
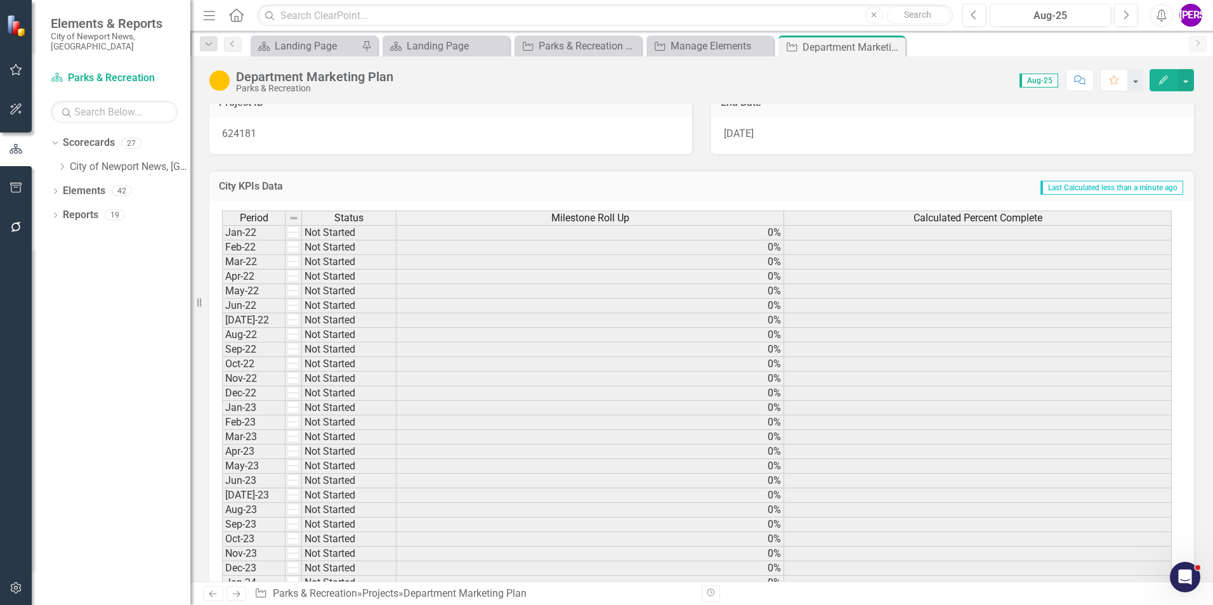
scroll to position [127, 0]
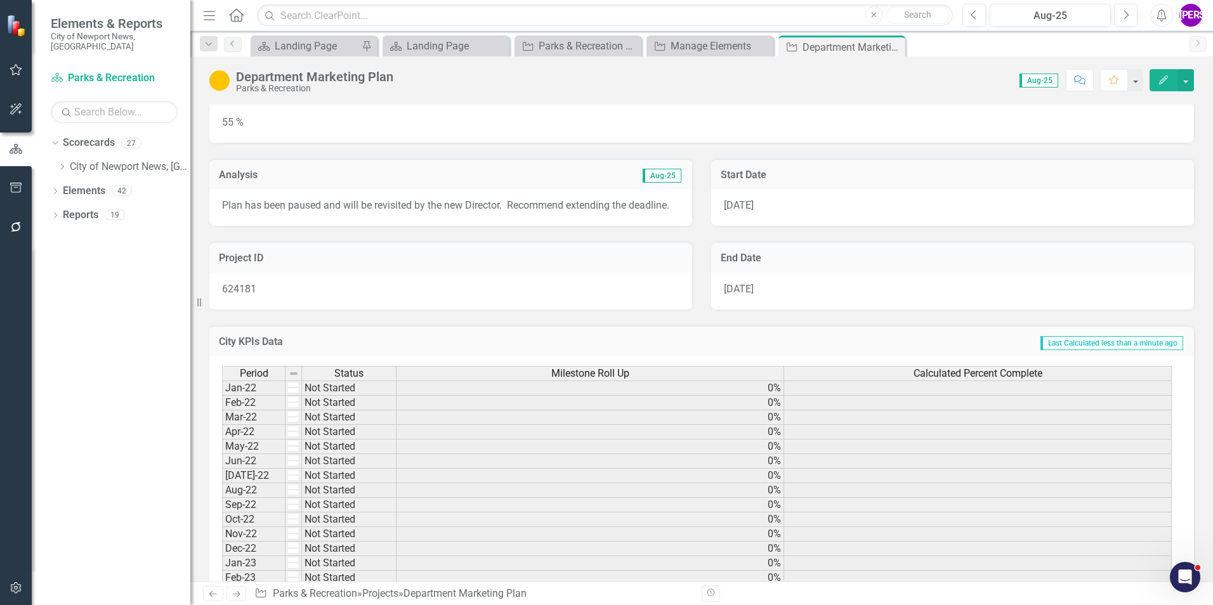
click at [870, 264] on h3 "End Date" at bounding box center [953, 257] width 464 height 11
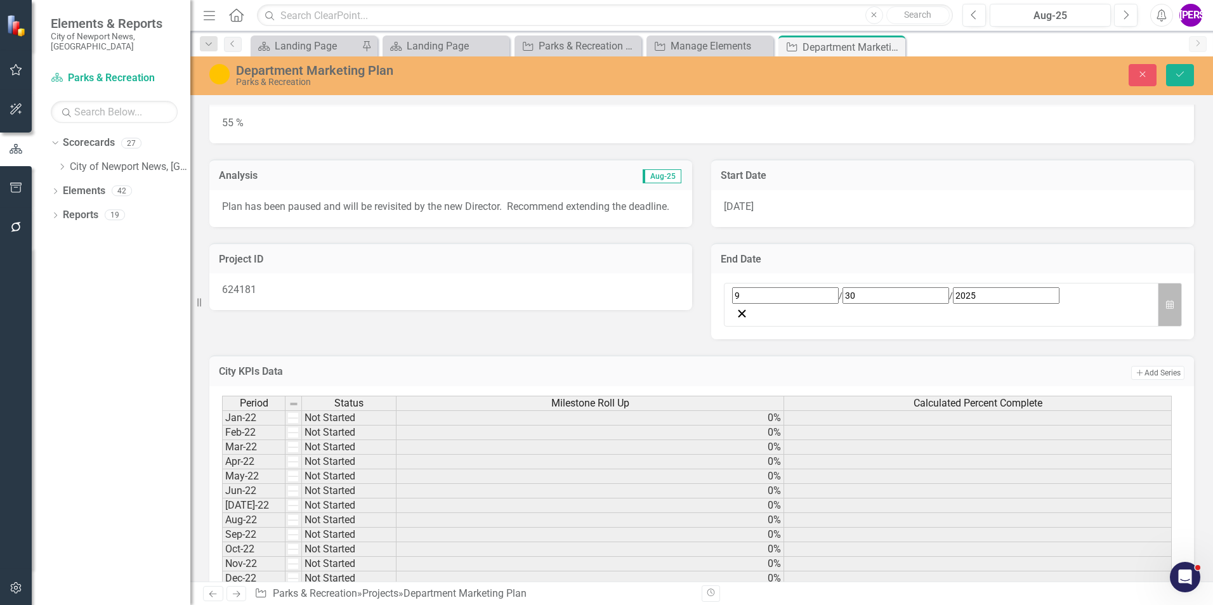
click at [1166, 301] on icon "Calendar" at bounding box center [1170, 305] width 8 height 9
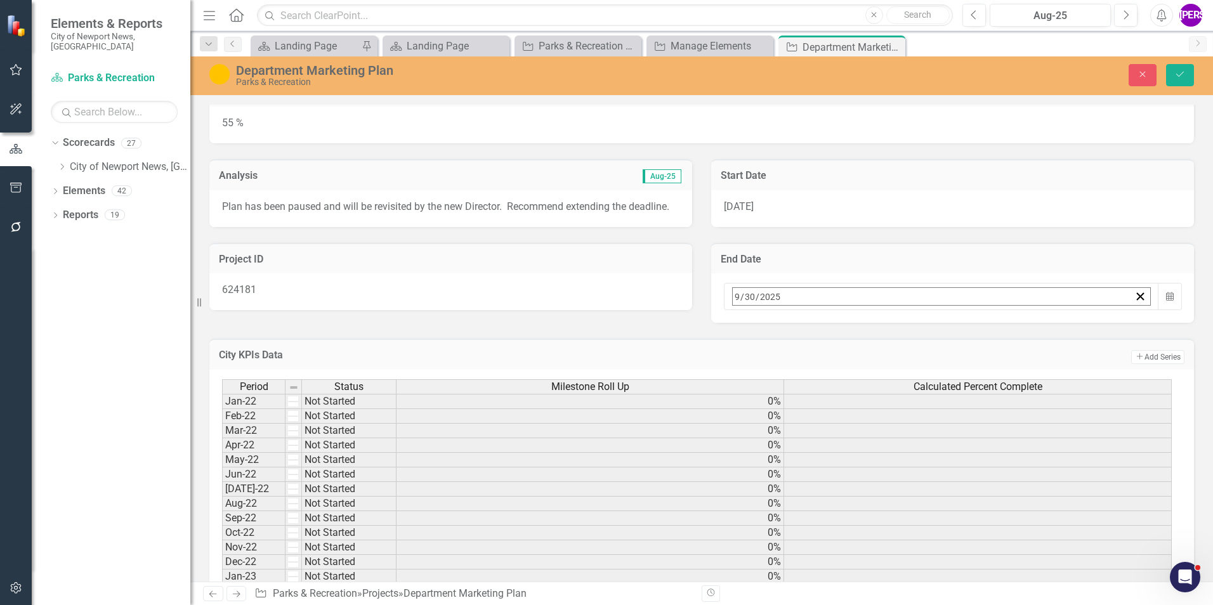
click at [946, 333] on button "»" at bounding box center [932, 324] width 28 height 28
click at [820, 377] on button "1" at bounding box center [804, 375] width 32 height 23
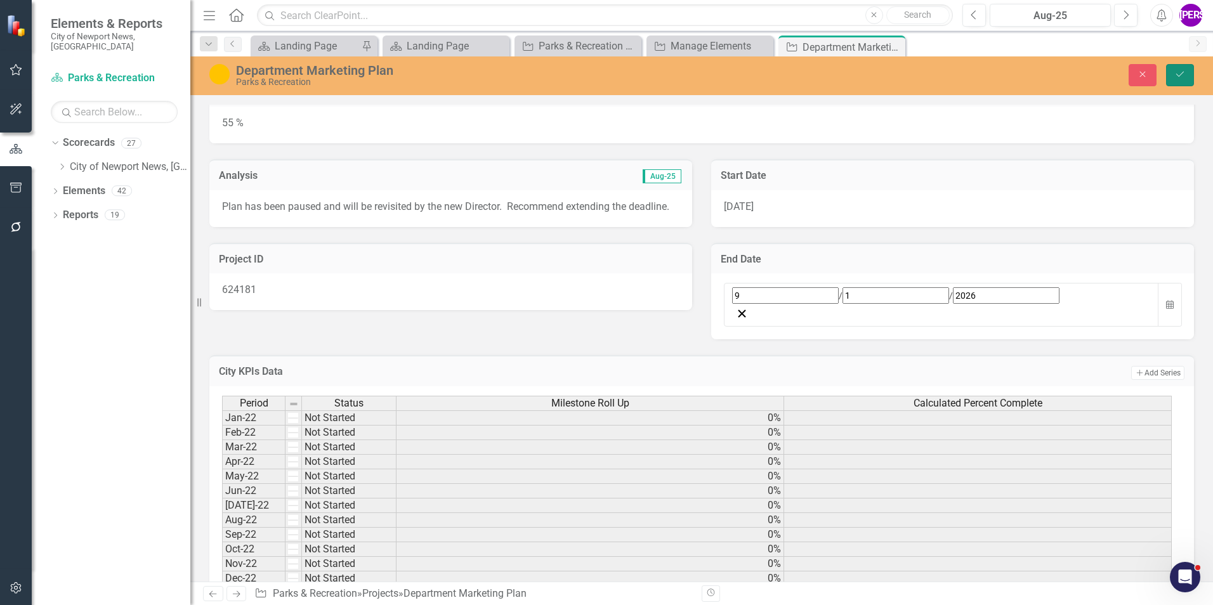
click at [1173, 76] on button "Save" at bounding box center [1180, 75] width 28 height 22
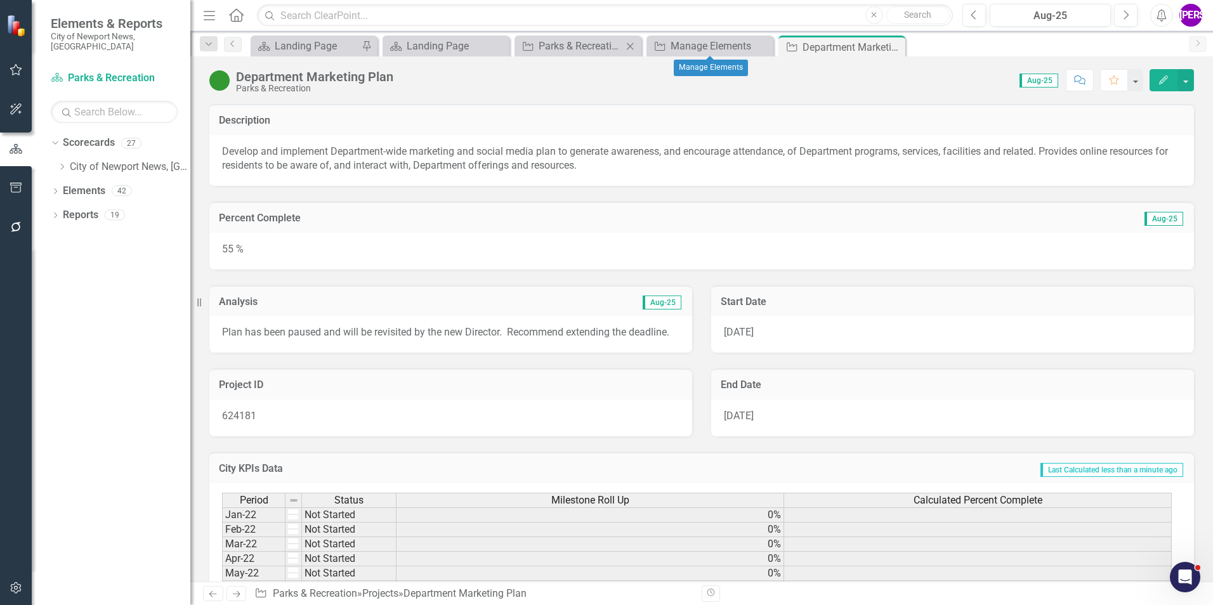
click at [587, 55] on div "Project Parks & Recreation Projects Close" at bounding box center [577, 46] width 127 height 21
click at [591, 48] on div "Parks & Recreation Projects" at bounding box center [581, 46] width 84 height 16
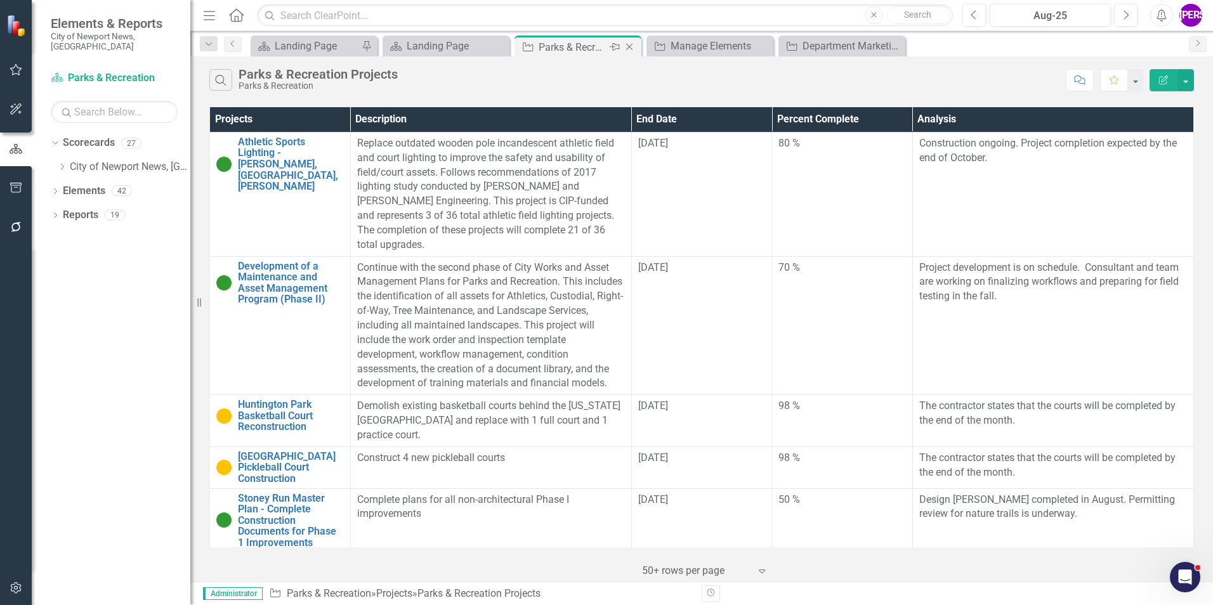
click at [631, 45] on icon "Close" at bounding box center [629, 47] width 13 height 10
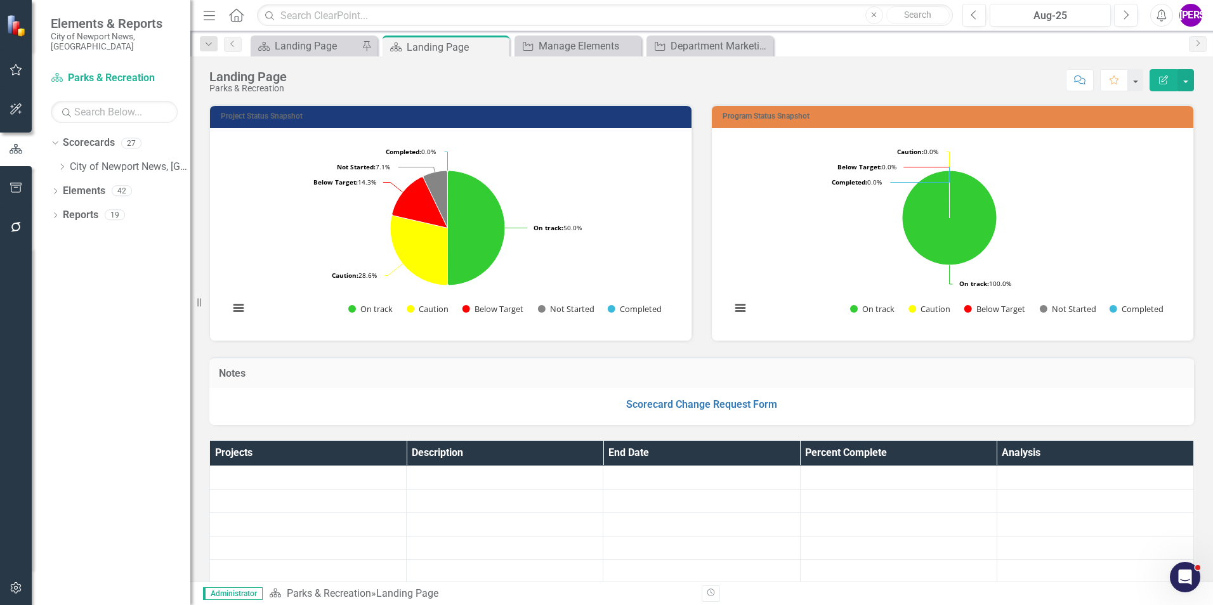
click at [0, 0] on icon "Close" at bounding box center [0, 0] width 0 height 0
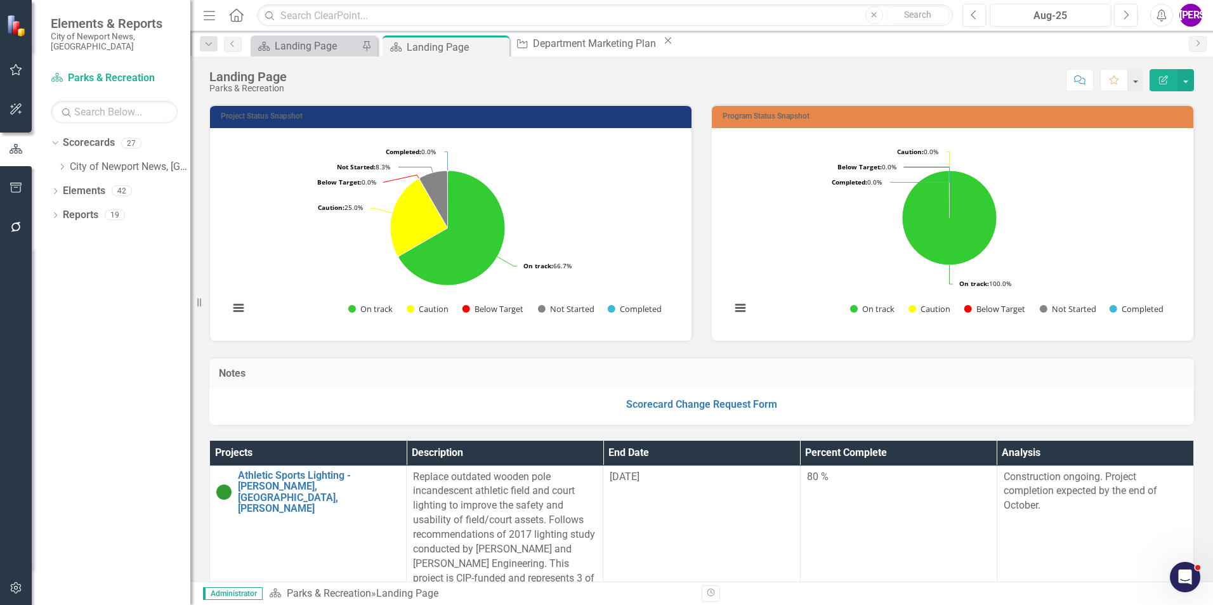
click at [662, 45] on icon "Close" at bounding box center [668, 41] width 13 height 10
drag, startPoint x: 631, startPoint y: 45, endPoint x: 556, endPoint y: 72, distance: 79.7
click at [545, 75] on div "Score: N/A Aug-25 Completed Comment Favorite Edit Report" at bounding box center [743, 80] width 901 height 22
click at [72, 208] on link "Reports" at bounding box center [81, 215] width 36 height 15
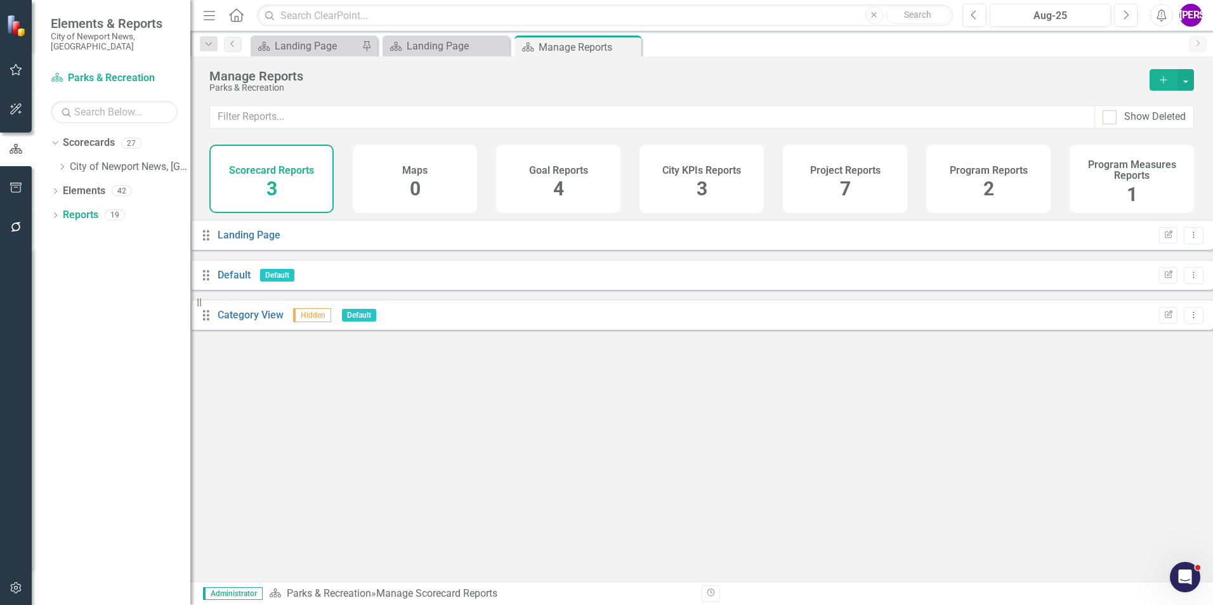
click at [854, 194] on div "Project Reports 7" at bounding box center [845, 179] width 124 height 69
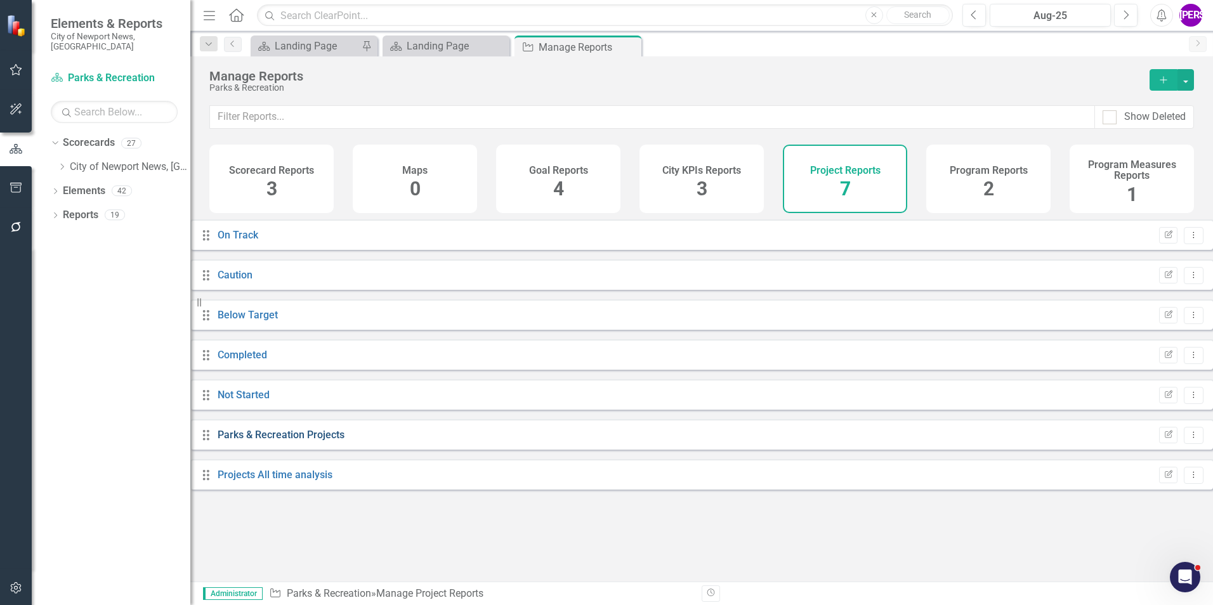
click at [277, 441] on link "Parks & Recreation Projects" at bounding box center [281, 435] width 127 height 12
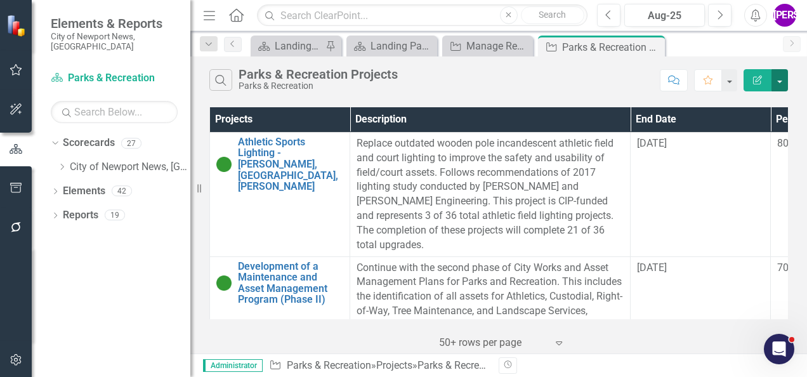
click at [777, 80] on button "button" at bounding box center [779, 80] width 16 height 22
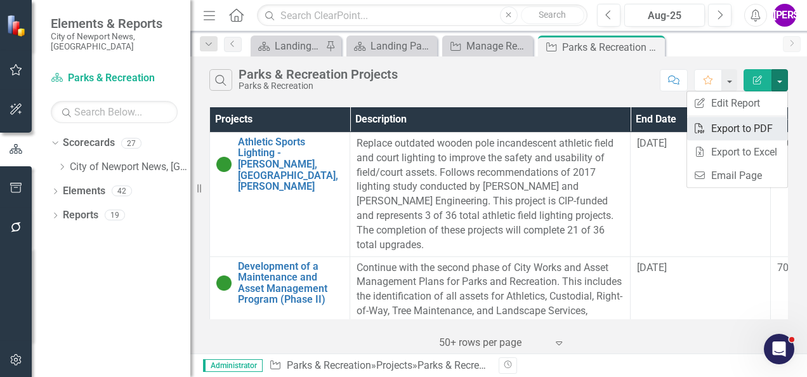
click at [747, 128] on link "PDF Export to PDF" at bounding box center [737, 128] width 100 height 23
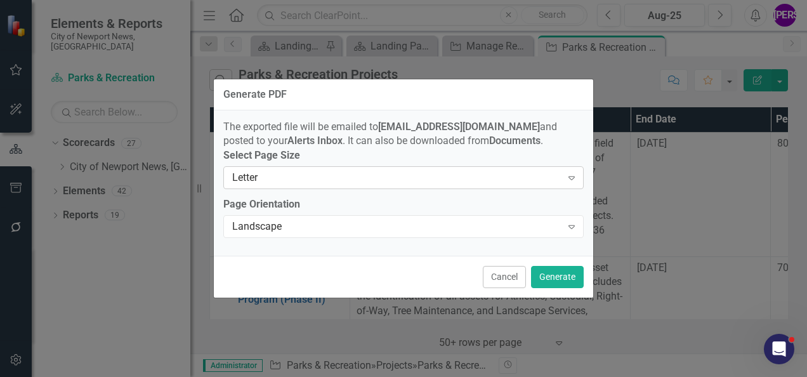
click at [548, 179] on div "Letter" at bounding box center [396, 178] width 329 height 15
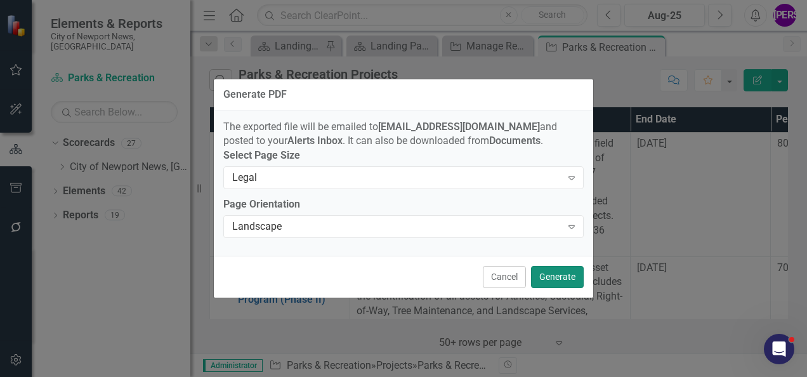
click at [567, 281] on button "Generate" at bounding box center [557, 277] width 53 height 22
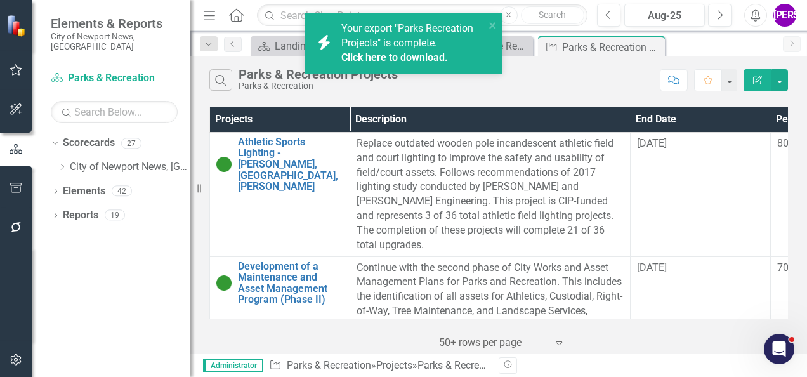
click at [389, 53] on link "Click here to download." at bounding box center [394, 57] width 107 height 12
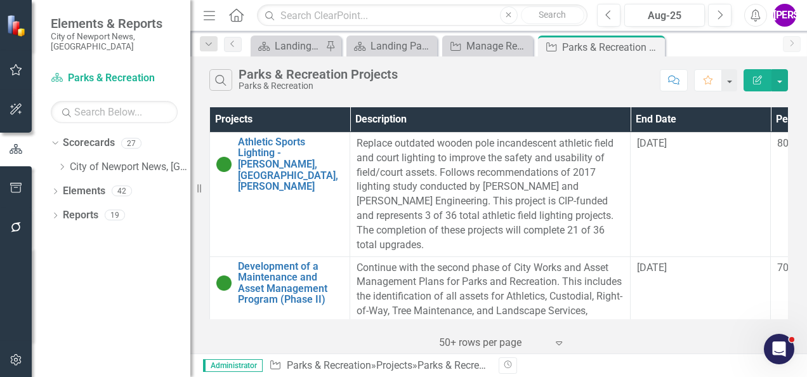
click at [483, 74] on div "Search Parks & Recreation Projects Parks & Recreation" at bounding box center [431, 80] width 444 height 22
